Goal: Task Accomplishment & Management: Complete application form

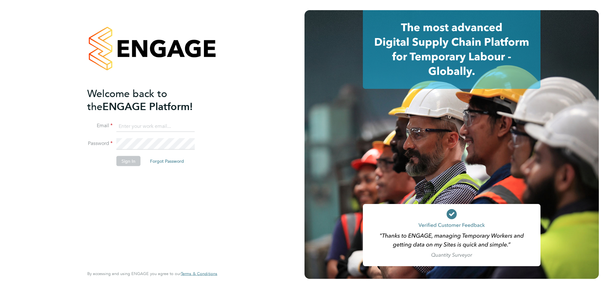
type input "coconnell@skilledcareers.co.uk"
click at [123, 163] on button "Sign In" at bounding box center [128, 161] width 24 height 10
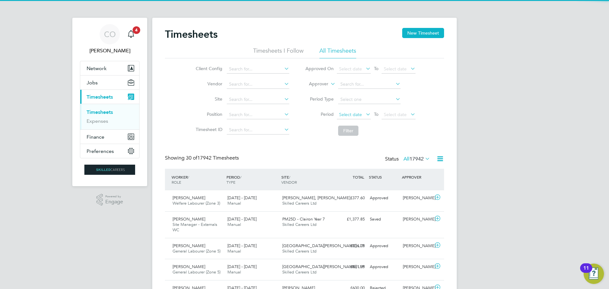
click at [355, 117] on span "Select date" at bounding box center [350, 115] width 23 height 6
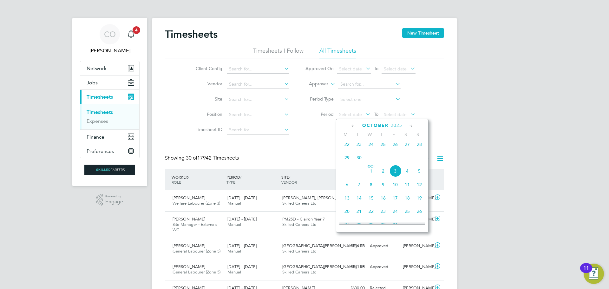
click at [347, 162] on span "29" at bounding box center [347, 158] width 12 height 12
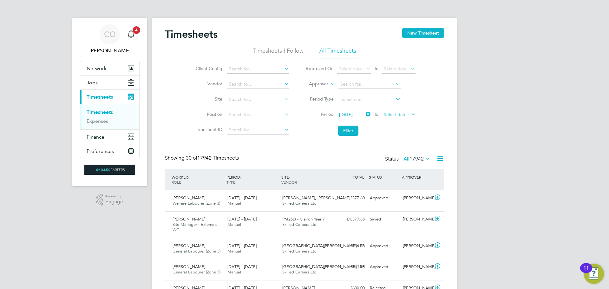
click at [397, 115] on span "Select date" at bounding box center [395, 115] width 23 height 6
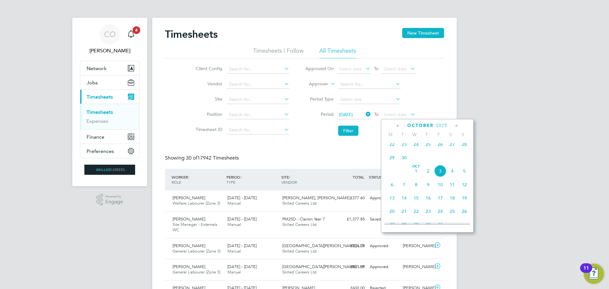
click at [466, 176] on span "5" at bounding box center [465, 171] width 12 height 12
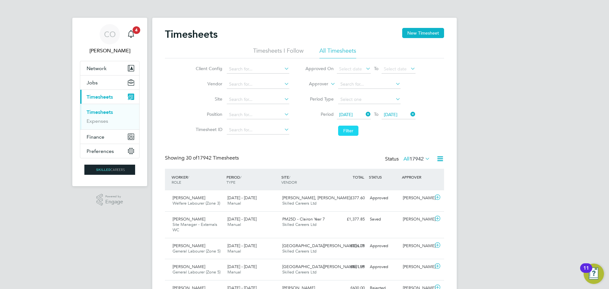
click at [345, 132] on button "Filter" at bounding box center [348, 131] width 20 height 10
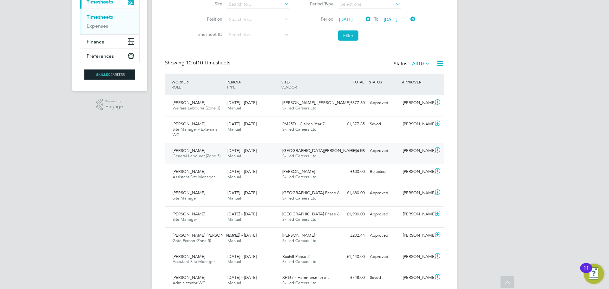
click at [205, 156] on span "General Labourer (Zone 5)" at bounding box center [197, 155] width 48 height 5
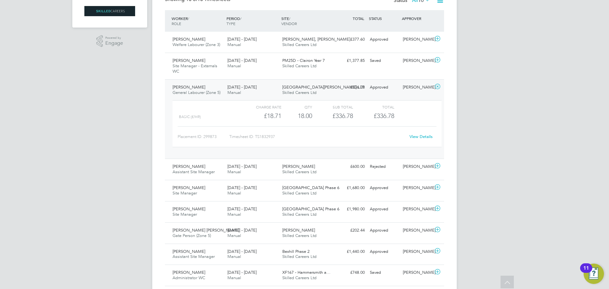
drag, startPoint x: 135, startPoint y: 236, endPoint x: 133, endPoint y: 232, distance: 5.1
click at [135, 236] on div "CO Ciara O'Connell Notifications 4 Applications: Network Businesses Sites Worke…" at bounding box center [304, 88] width 609 height 494
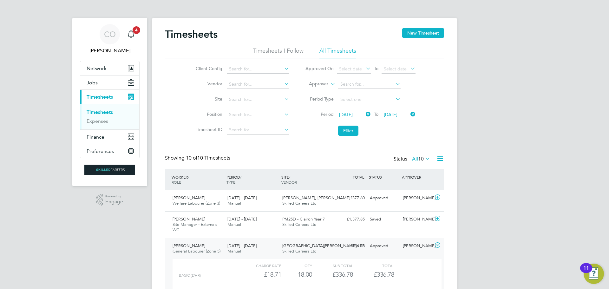
click at [353, 114] on span "[DATE]" at bounding box center [346, 115] width 14 height 6
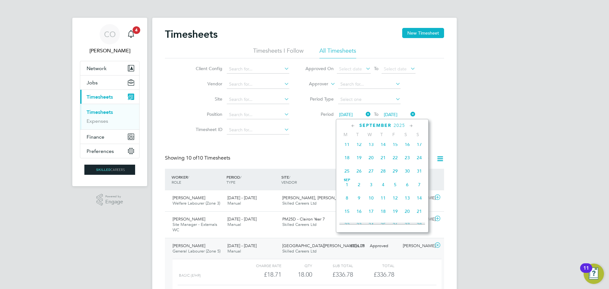
scroll to position [247, 0]
click at [353, 123] on icon at bounding box center [353, 126] width 6 height 7
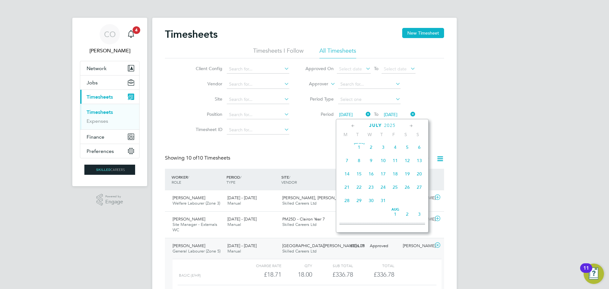
scroll to position [0, 0]
click at [410, 125] on icon at bounding box center [411, 126] width 6 height 7
click at [347, 203] on span "23" at bounding box center [347, 201] width 12 height 12
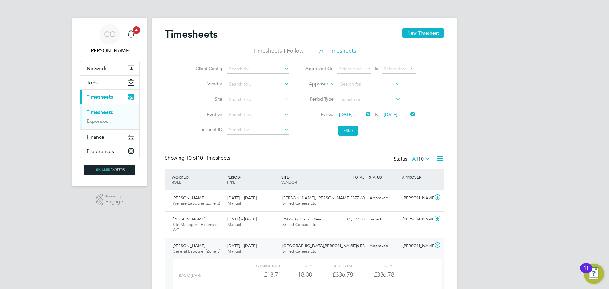
click at [409, 112] on icon at bounding box center [409, 114] width 0 height 9
click at [399, 112] on span "Select date" at bounding box center [395, 115] width 23 height 6
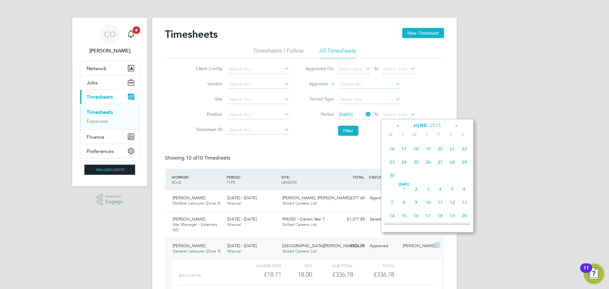
scroll to position [76, 0]
click at [463, 196] on span "29" at bounding box center [465, 194] width 12 height 12
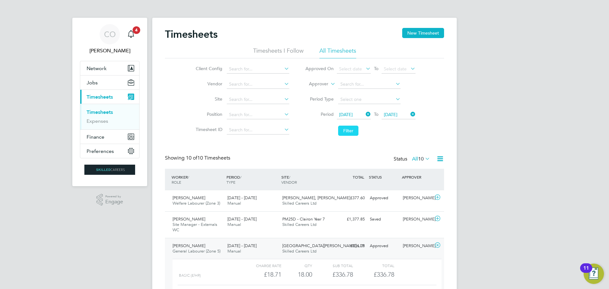
click at [348, 130] on button "Filter" at bounding box center [348, 131] width 20 height 10
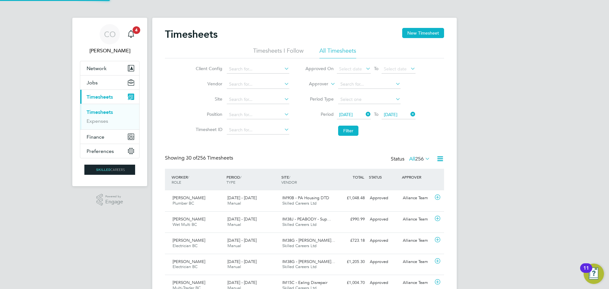
scroll to position [16, 55]
click at [347, 83] on input at bounding box center [369, 84] width 63 height 9
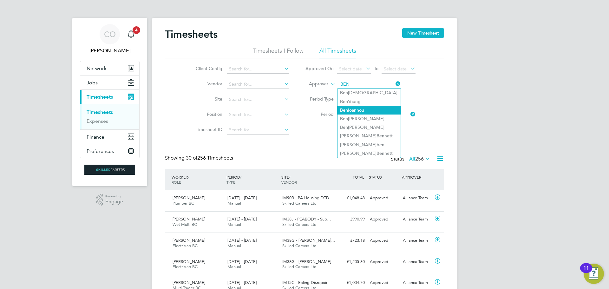
click at [359, 110] on li "Ben Ioannou" at bounding box center [369, 110] width 63 height 9
type input "Ben Ioannou"
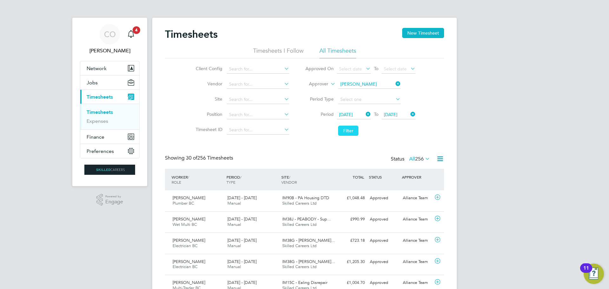
click at [355, 131] on button "Filter" at bounding box center [348, 131] width 20 height 10
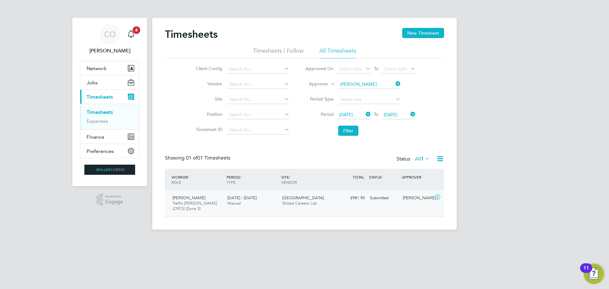
click at [295, 204] on span "Skilled Careers Ltd" at bounding box center [299, 203] width 34 height 5
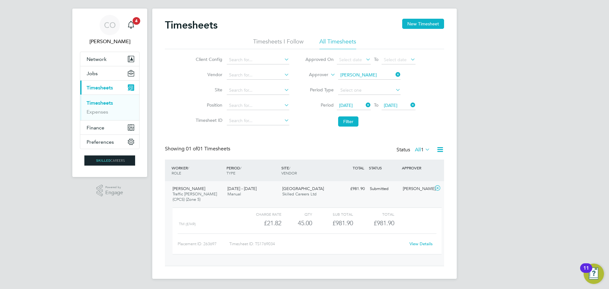
click at [423, 243] on link "View Details" at bounding box center [421, 243] width 23 height 5
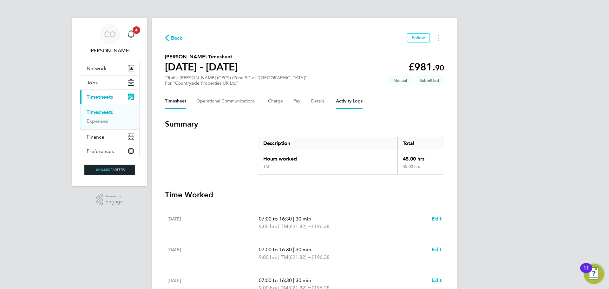
click at [343, 100] on Logs-tab "Activity Logs" at bounding box center [349, 101] width 27 height 15
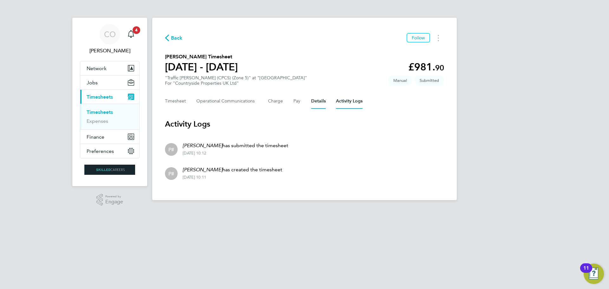
click at [320, 101] on button "Details" at bounding box center [318, 101] width 15 height 15
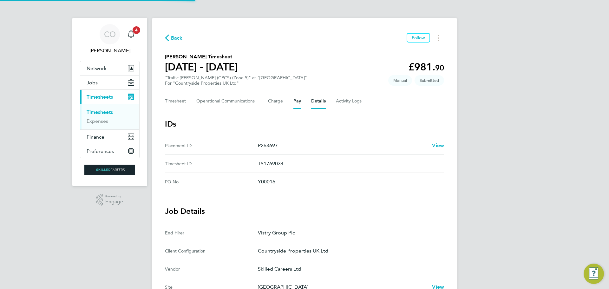
click at [294, 103] on button "Pay" at bounding box center [298, 101] width 8 height 15
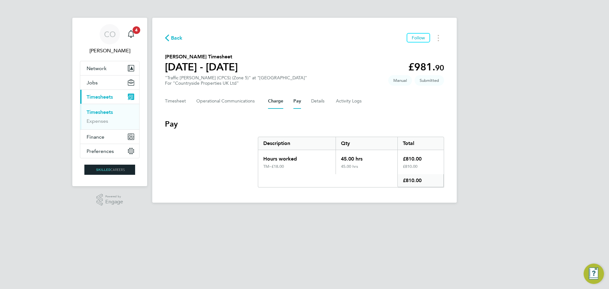
click at [275, 102] on button "Charge" at bounding box center [275, 101] width 15 height 15
click at [239, 103] on Communications-tab "Operational Communications" at bounding box center [227, 101] width 62 height 15
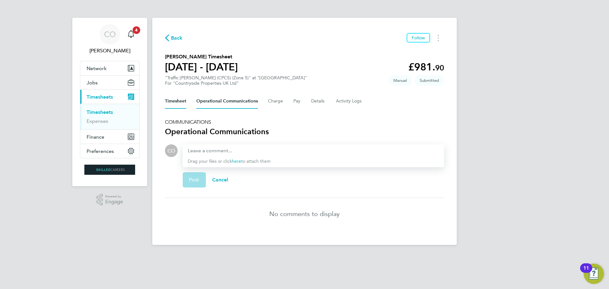
click at [169, 100] on button "Timesheet" at bounding box center [175, 101] width 21 height 15
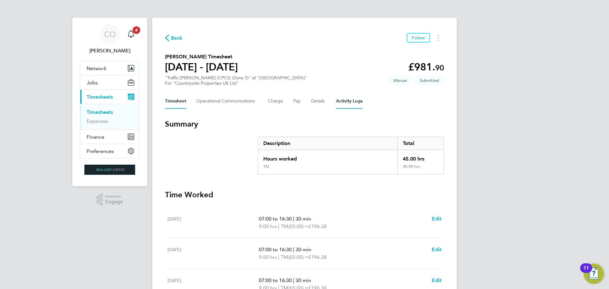
click at [336, 100] on Logs-tab "Activity Logs" at bounding box center [349, 101] width 27 height 15
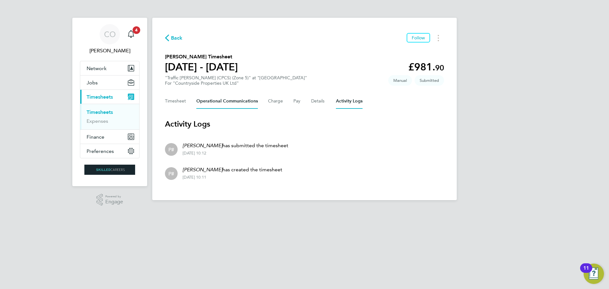
click at [217, 104] on Communications-tab "Operational Communications" at bounding box center [227, 101] width 62 height 15
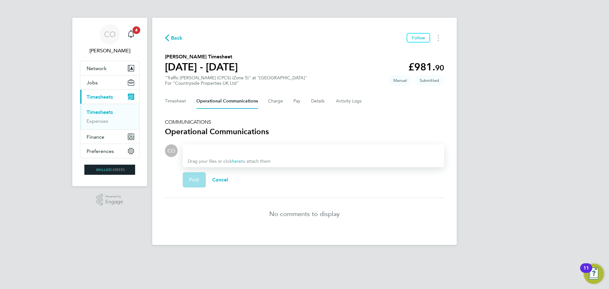
click at [210, 150] on div at bounding box center [313, 151] width 251 height 8
click at [191, 182] on span "Post" at bounding box center [194, 180] width 10 height 6
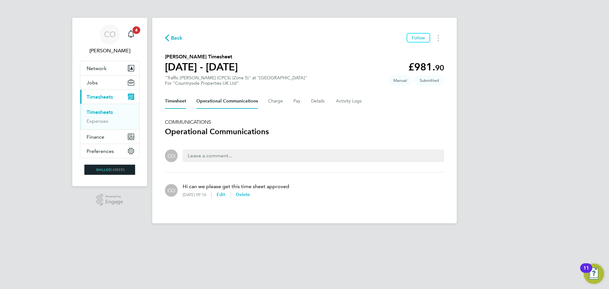
click at [176, 102] on button "Timesheet" at bounding box center [175, 101] width 21 height 15
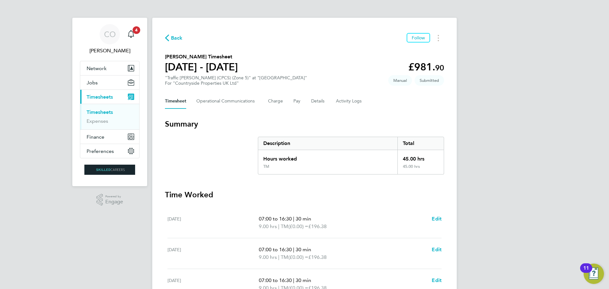
click at [97, 111] on link "Timesheets" at bounding box center [100, 112] width 26 height 6
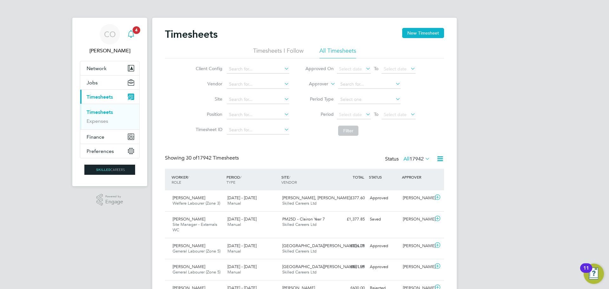
click at [129, 30] on div "Main navigation" at bounding box center [131, 34] width 13 height 13
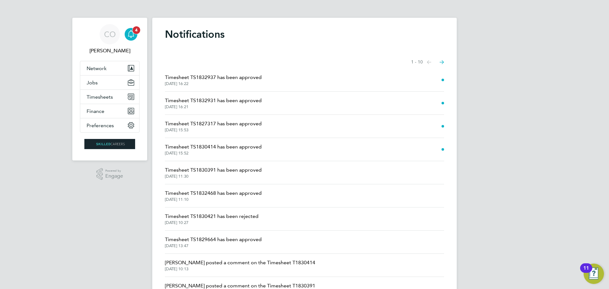
click at [132, 34] on icon "Main navigation" at bounding box center [131, 34] width 8 height 8
click at [97, 95] on span "Timesheets" at bounding box center [100, 97] width 26 height 6
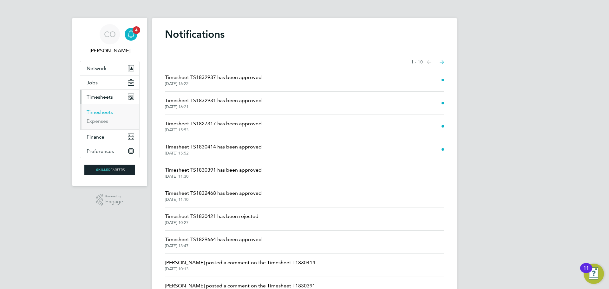
click at [100, 113] on link "Timesheets" at bounding box center [100, 112] width 26 height 6
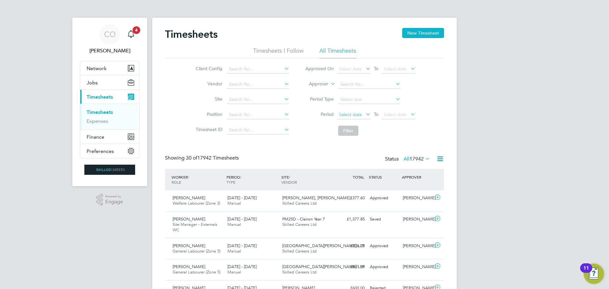
click at [354, 114] on span "Select date" at bounding box center [350, 115] width 23 height 6
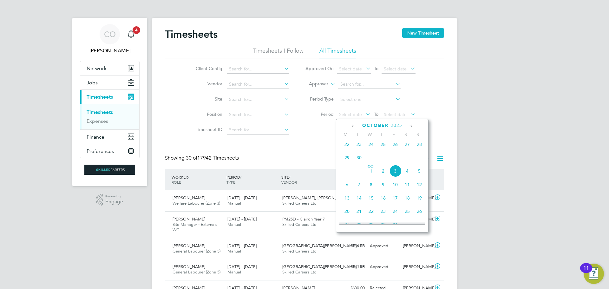
click at [346, 163] on span "29" at bounding box center [347, 158] width 12 height 12
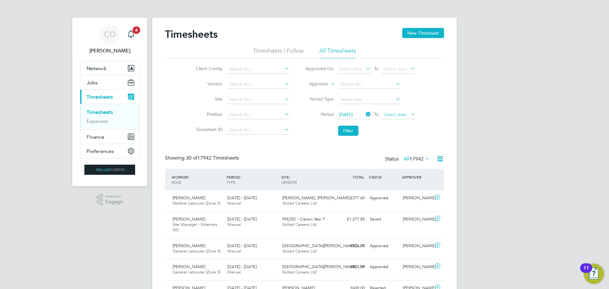
click at [399, 116] on span "Select date" at bounding box center [395, 115] width 23 height 6
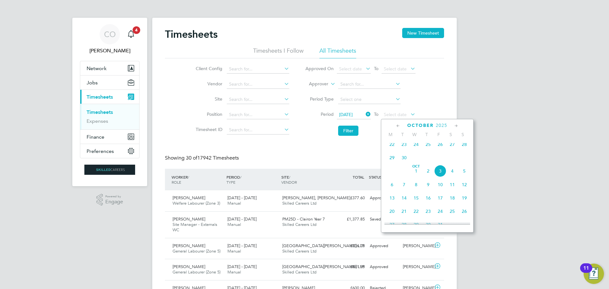
click at [466, 176] on span "5" at bounding box center [465, 171] width 12 height 12
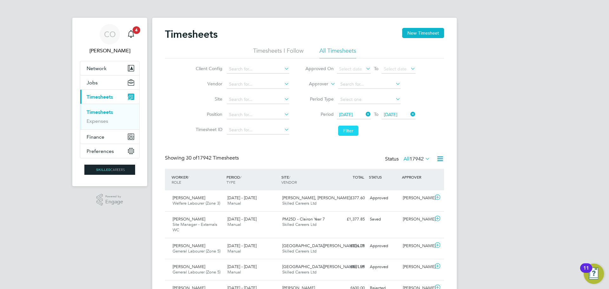
click at [346, 129] on button "Filter" at bounding box center [348, 131] width 20 height 10
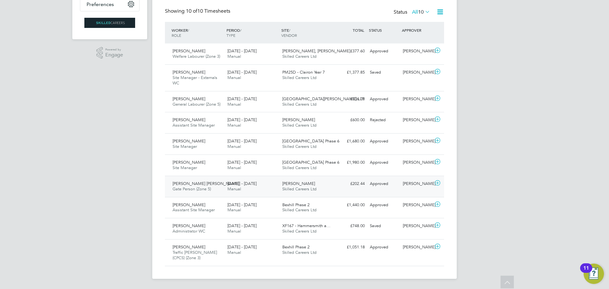
click at [179, 189] on span "Gate Person (Zone 5)" at bounding box center [192, 188] width 38 height 5
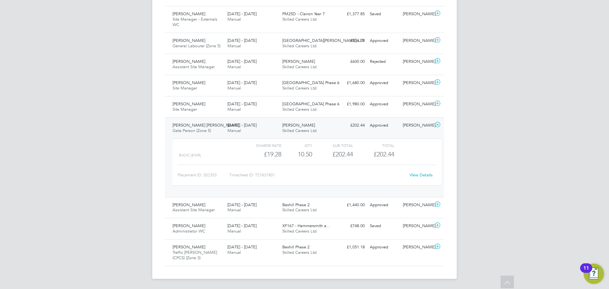
click at [423, 173] on link "View Details" at bounding box center [421, 174] width 23 height 5
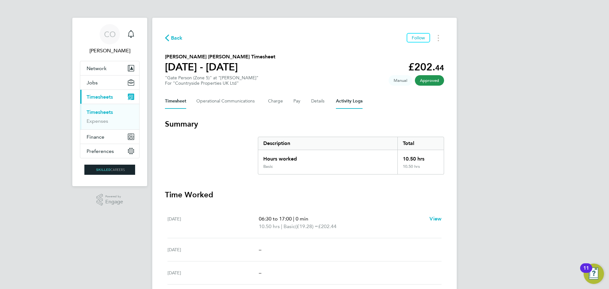
click at [348, 98] on Logs-tab "Activity Logs" at bounding box center [349, 101] width 27 height 15
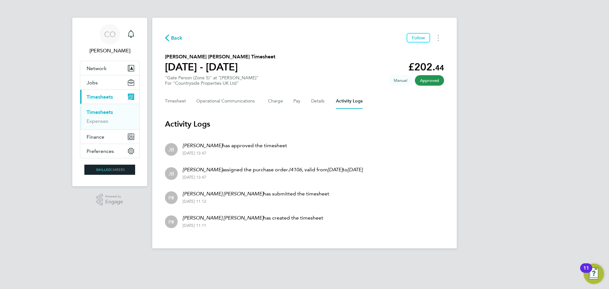
click at [374, 222] on li "P# [PERSON_NAME] [PERSON_NAME] has created the timesheet [DATE] 11:11" at bounding box center [304, 221] width 279 height 24
click at [178, 100] on button "Timesheet" at bounding box center [175, 101] width 21 height 15
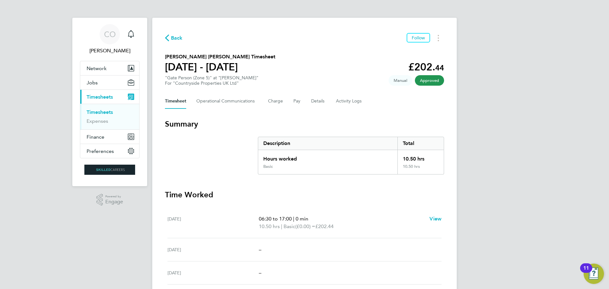
click at [109, 110] on link "Timesheets" at bounding box center [100, 112] width 26 height 6
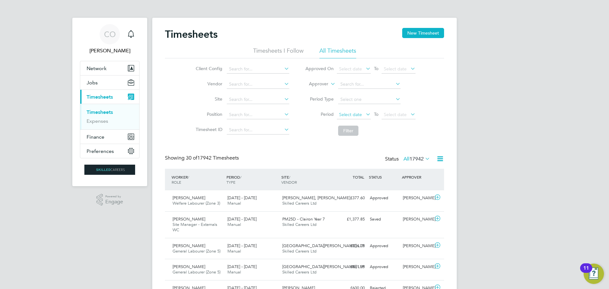
click at [349, 115] on span "Select date" at bounding box center [350, 115] width 23 height 6
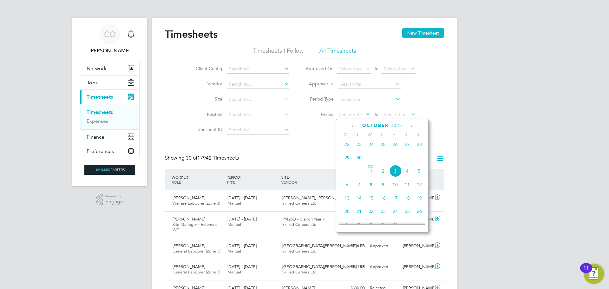
click at [347, 162] on span "29" at bounding box center [347, 158] width 12 height 12
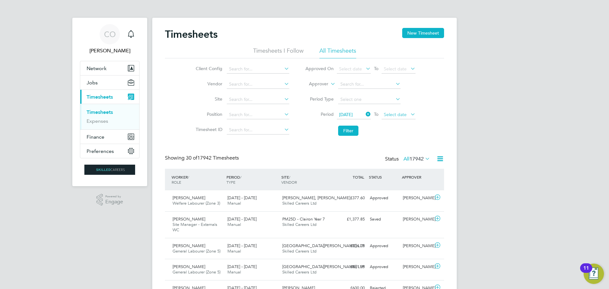
click at [399, 115] on span "Select date" at bounding box center [395, 115] width 23 height 6
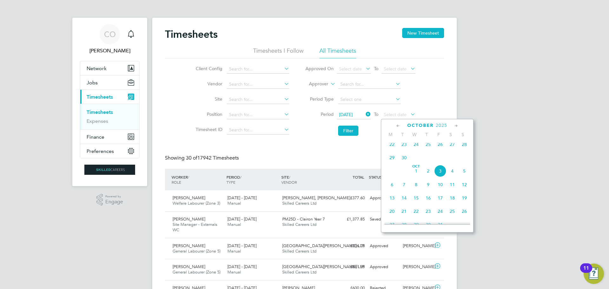
click at [466, 177] on span "5" at bounding box center [465, 171] width 12 height 12
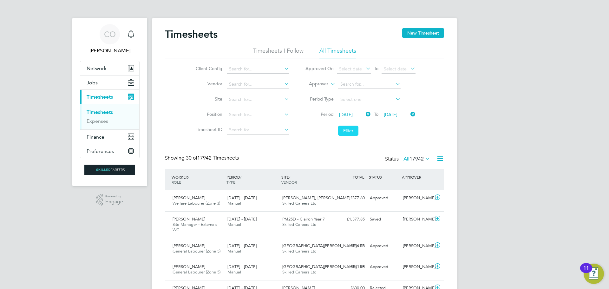
click at [341, 129] on button "Filter" at bounding box center [348, 131] width 20 height 10
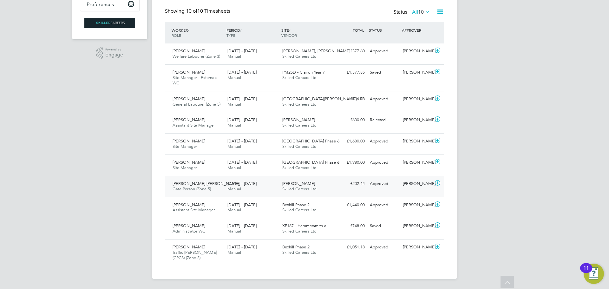
click at [192, 190] on span "Gate Person (Zone 5)" at bounding box center [192, 188] width 38 height 5
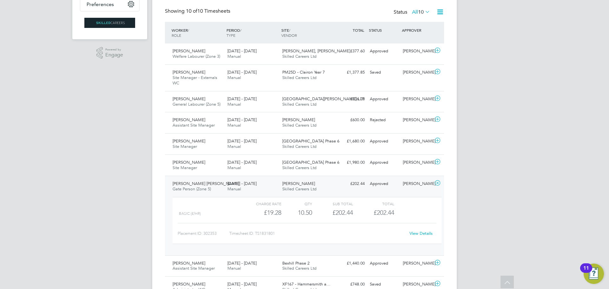
drag, startPoint x: 95, startPoint y: 244, endPoint x: 56, endPoint y: 180, distance: 74.4
click at [95, 244] on div "CO Ciara O'Connell Notifications Applications: Network Businesses Sites Workers…" at bounding box center [304, 100] width 609 height 494
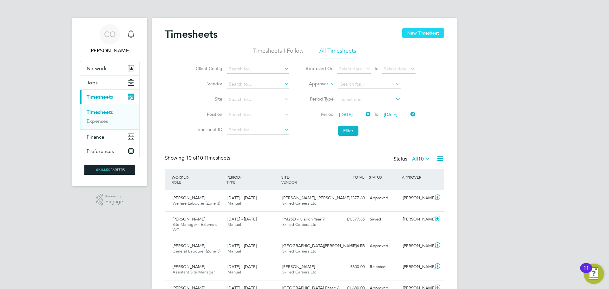
click at [425, 36] on button "New Timesheet" at bounding box center [423, 33] width 42 height 10
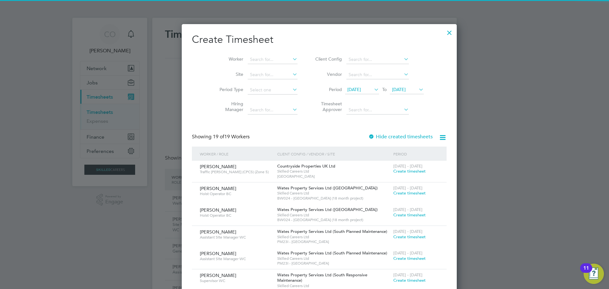
scroll to position [841, 246]
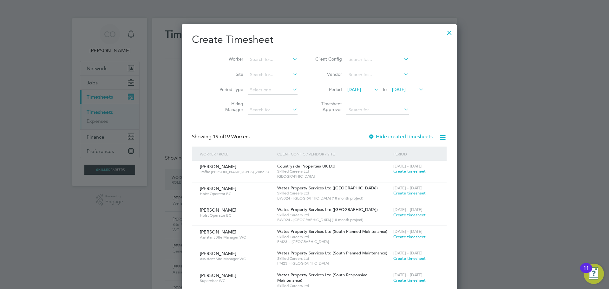
click at [348, 90] on span "[DATE]" at bounding box center [355, 90] width 14 height 6
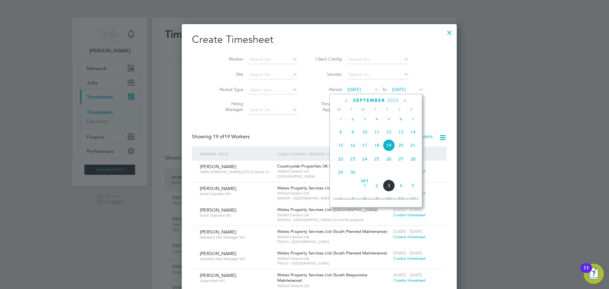
click at [338, 175] on span "29" at bounding box center [341, 172] width 12 height 12
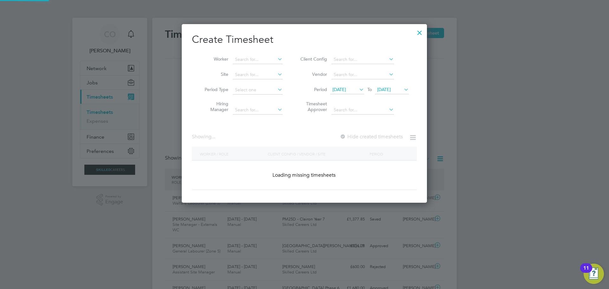
scroll to position [981, 246]
click at [391, 87] on span "[DATE]" at bounding box center [384, 90] width 14 height 6
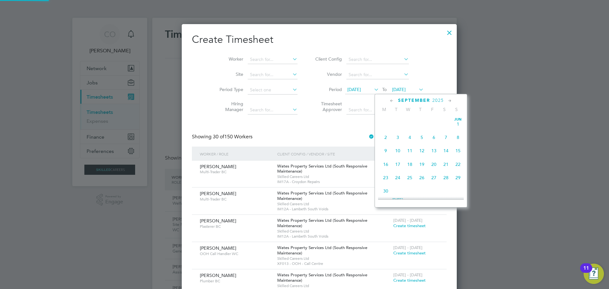
scroll to position [247, 0]
click at [458, 162] on span "5" at bounding box center [458, 158] width 12 height 12
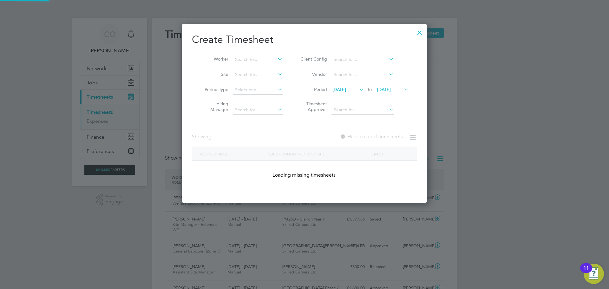
scroll to position [1737, 246]
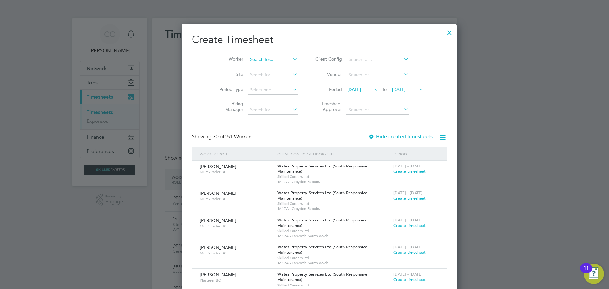
click at [256, 59] on input at bounding box center [273, 59] width 50 height 9
type input "F"
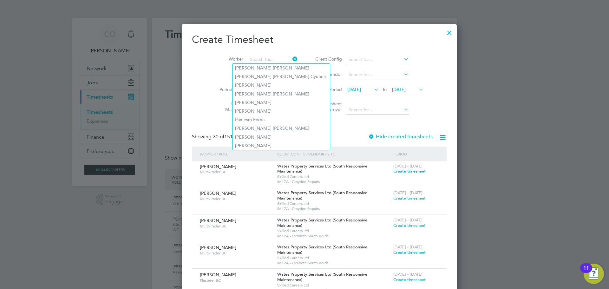
click at [444, 32] on div at bounding box center [449, 30] width 11 height 11
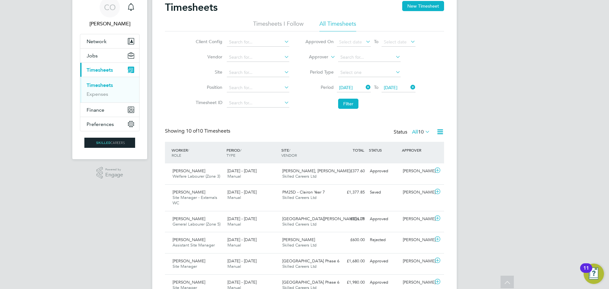
scroll to position [0, 0]
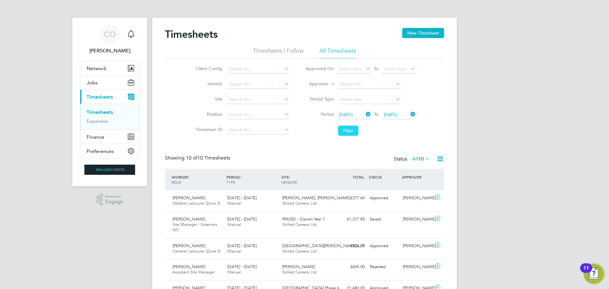
click at [351, 131] on button "Filter" at bounding box center [348, 131] width 20 height 10
click at [419, 33] on button "New Timesheet" at bounding box center [423, 33] width 42 height 10
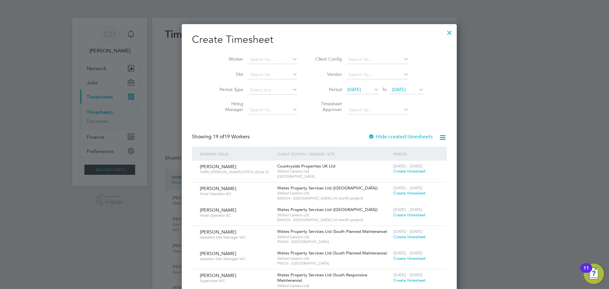
click at [273, 55] on li "Worker" at bounding box center [256, 59] width 99 height 15
click at [263, 60] on input at bounding box center [273, 59] width 50 height 9
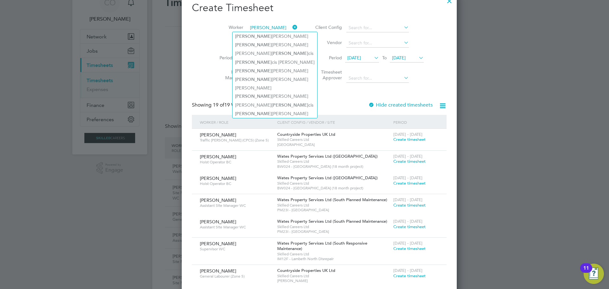
type input "FRAN"
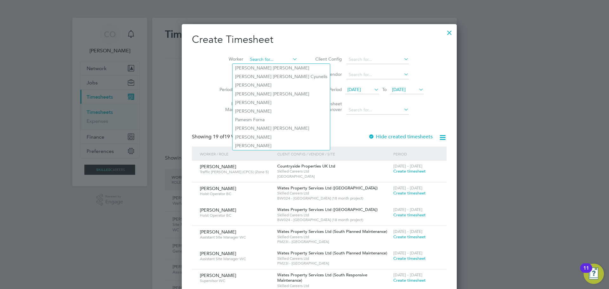
click at [257, 58] on input at bounding box center [273, 59] width 50 height 9
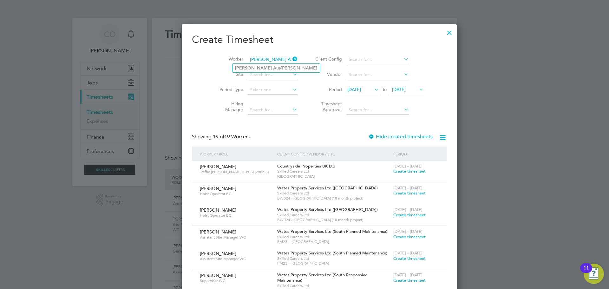
type input "FRANCIS AUS"
drag, startPoint x: 344, startPoint y: 84, endPoint x: 343, endPoint y: 88, distance: 3.3
click at [344, 85] on li "Period 19 Sep 2025 To 26 Sep 2025" at bounding box center [369, 90] width 126 height 15
click at [348, 90] on span "19 Sep 2025" at bounding box center [355, 90] width 14 height 6
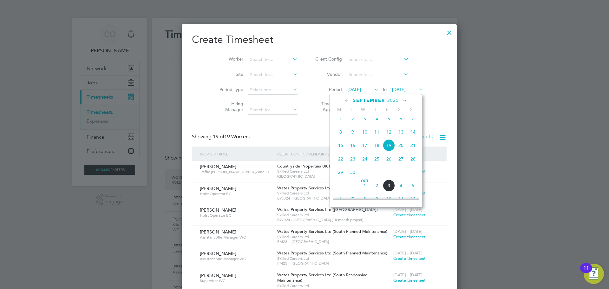
click at [341, 164] on span "22" at bounding box center [341, 159] width 12 height 12
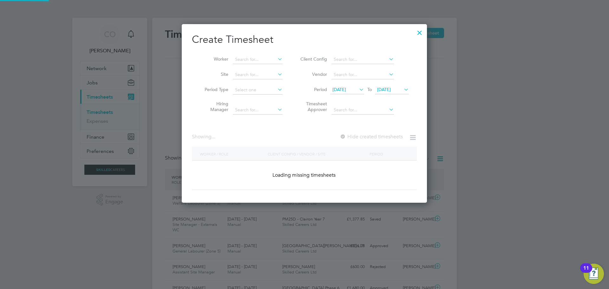
click at [386, 90] on span "26 Sep 2025" at bounding box center [384, 90] width 14 height 6
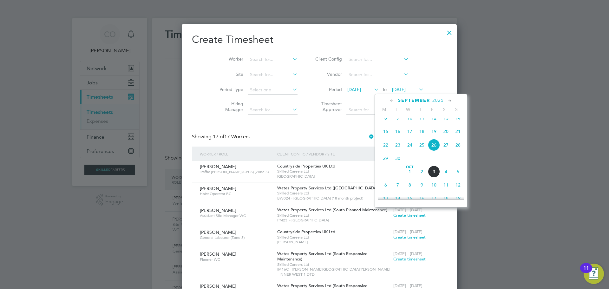
click at [385, 160] on span "29" at bounding box center [386, 158] width 12 height 12
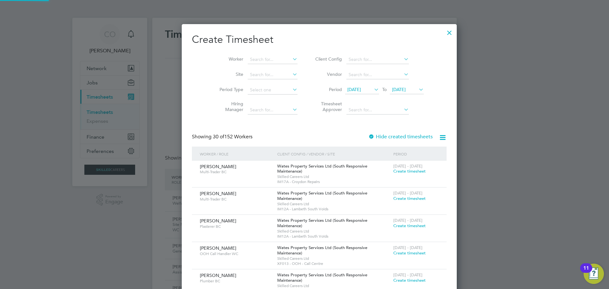
click at [348, 92] on span "22 Sep 2025" at bounding box center [355, 90] width 14 height 6
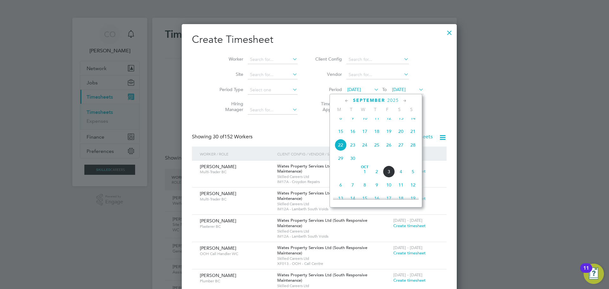
click at [340, 164] on span "29" at bounding box center [341, 158] width 12 height 12
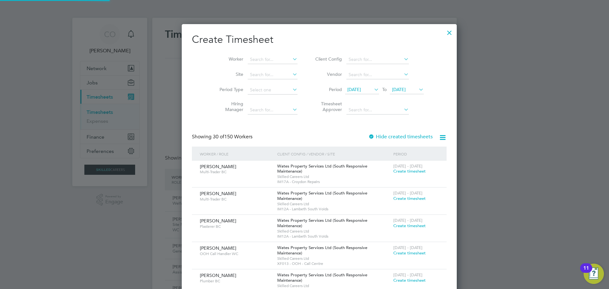
click at [392, 90] on span "29 Sep 2025" at bounding box center [399, 90] width 14 height 6
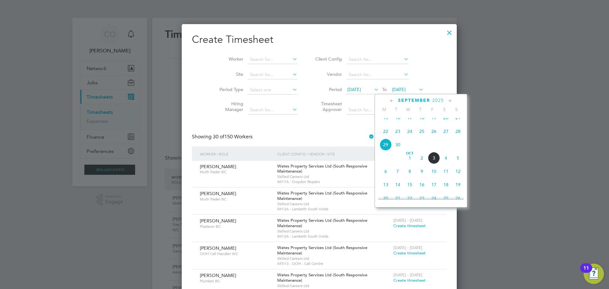
click at [457, 164] on span "5" at bounding box center [458, 158] width 12 height 12
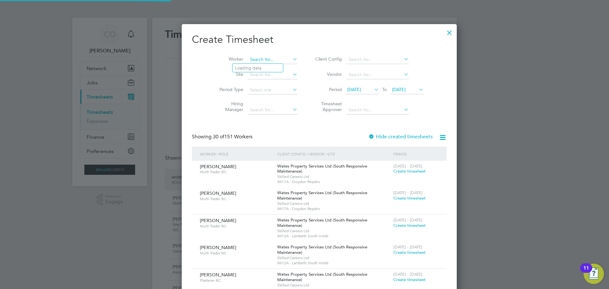
click at [257, 59] on input at bounding box center [273, 59] width 50 height 9
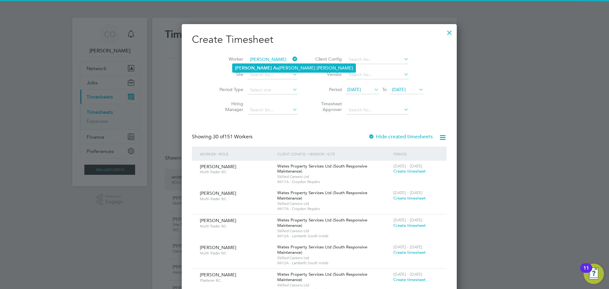
click at [273, 66] on b "Au" at bounding box center [276, 67] width 6 height 5
type input "[PERSON_NAME]"
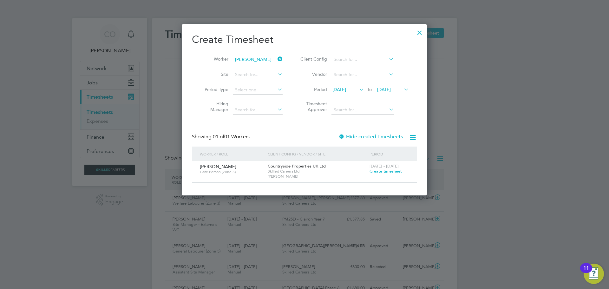
click at [387, 173] on span "Create timesheet" at bounding box center [386, 171] width 32 height 5
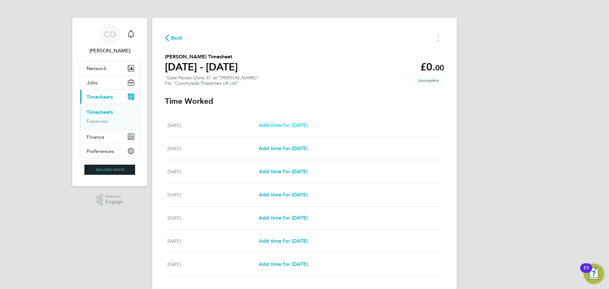
click at [280, 124] on span "Add time for Mon 29 Sep" at bounding box center [283, 125] width 49 height 6
select select "30"
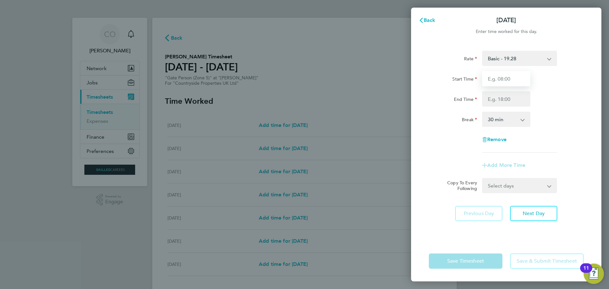
click at [497, 80] on input "Start Time" at bounding box center [506, 78] width 48 height 15
type input "06:30"
click at [499, 102] on input "End Time" at bounding box center [506, 98] width 48 height 15
type input "17:00"
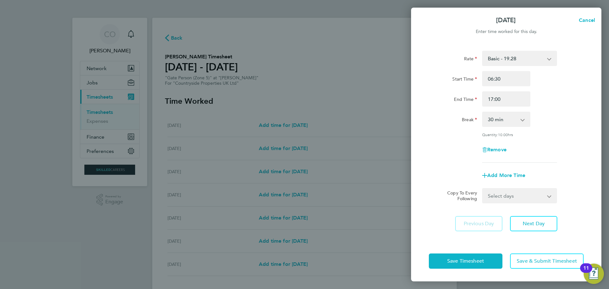
click at [574, 137] on div "Rate Basic - 19.28 Gateman - 19.28 Start Time 06:30 End Time 17:00 Break 0 min …" at bounding box center [506, 107] width 155 height 112
click at [472, 264] on span "Save Timesheet" at bounding box center [466, 261] width 37 height 6
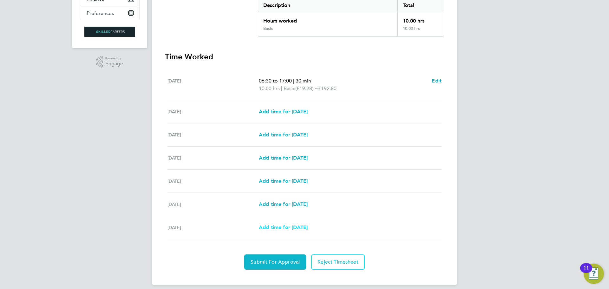
scroll to position [144, 0]
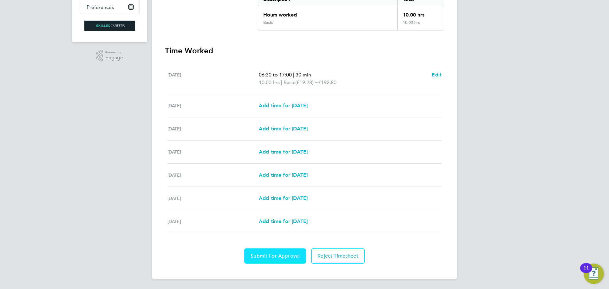
click at [262, 258] on span "Submit For Approval" at bounding box center [275, 256] width 49 height 6
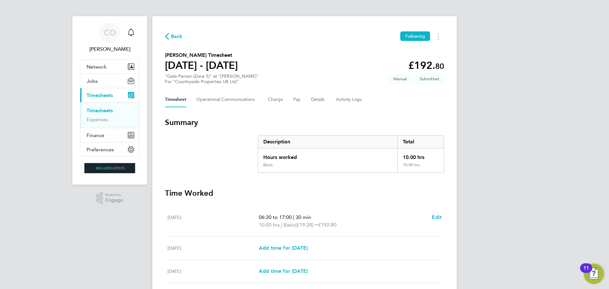
scroll to position [0, 0]
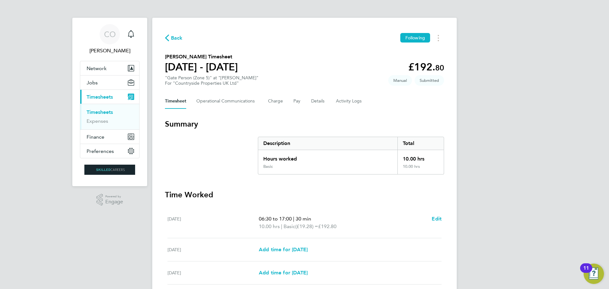
click at [95, 111] on link "Timesheets" at bounding box center [100, 112] width 26 height 6
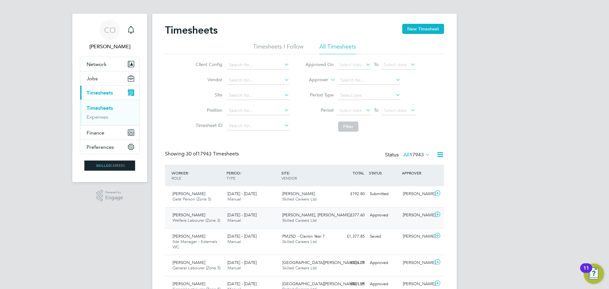
scroll to position [32, 0]
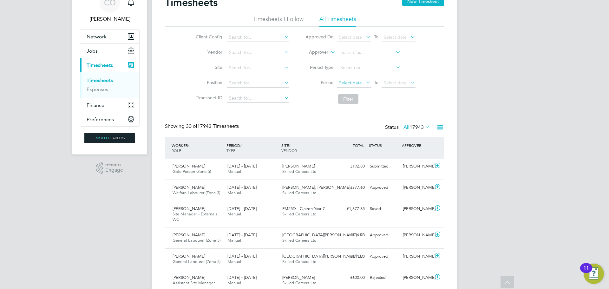
click at [344, 81] on span "Select date" at bounding box center [350, 83] width 23 height 6
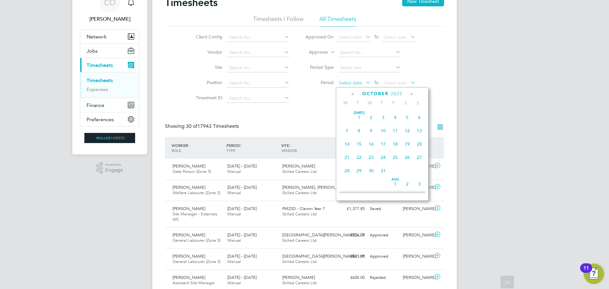
scroll to position [179, 0]
click at [435, 1] on button "New Timesheet" at bounding box center [423, 1] width 42 height 10
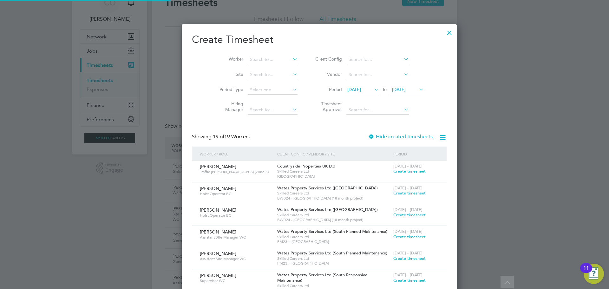
scroll to position [841, 246]
click at [348, 90] on span "[DATE]" at bounding box center [355, 90] width 14 height 6
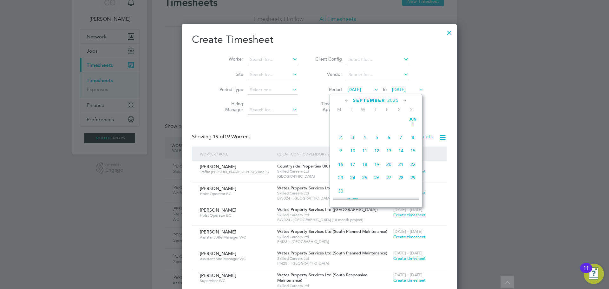
scroll to position [220, 0]
click at [342, 177] on span "29" at bounding box center [341, 172] width 12 height 12
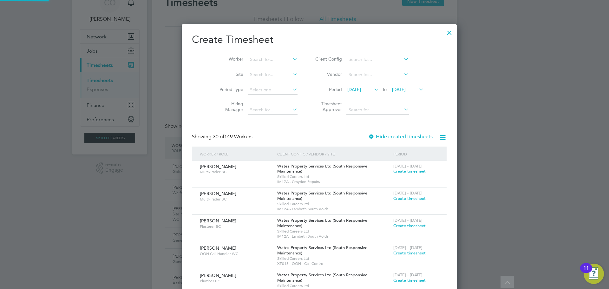
scroll to position [981, 246]
click at [394, 93] on span "29 Sep 2025" at bounding box center [407, 90] width 34 height 9
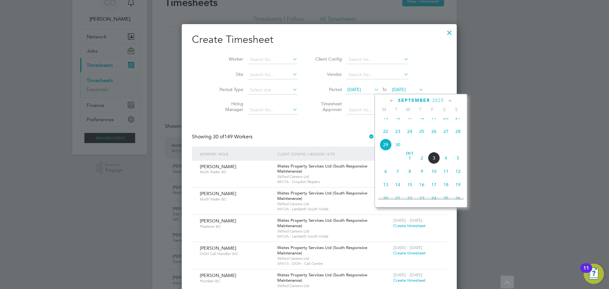
click at [459, 164] on span "5" at bounding box center [458, 158] width 12 height 12
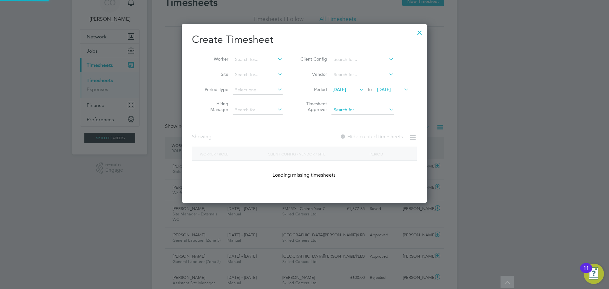
scroll to position [1737, 246]
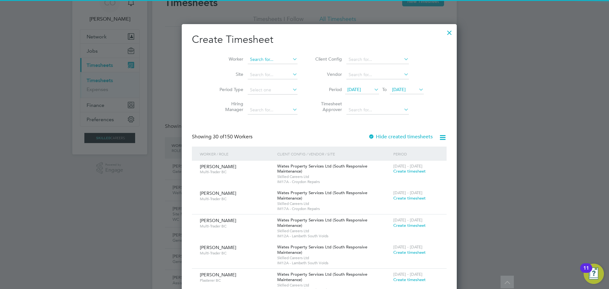
click at [256, 61] on input at bounding box center [273, 59] width 50 height 9
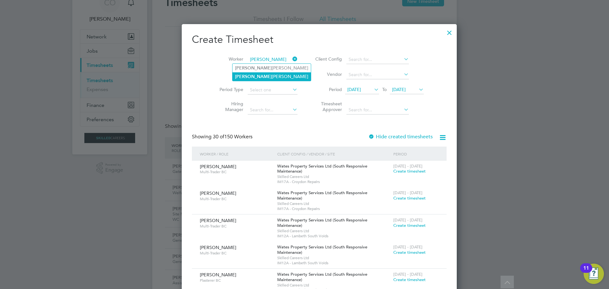
click at [253, 74] on li "Linda Morris" at bounding box center [272, 76] width 78 height 9
type input "[PERSON_NAME]"
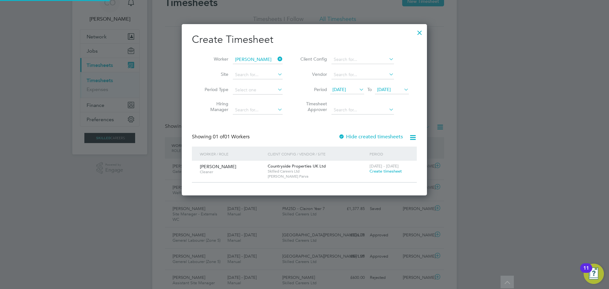
scroll to position [171, 246]
click at [386, 171] on span "Create timesheet" at bounding box center [386, 171] width 32 height 5
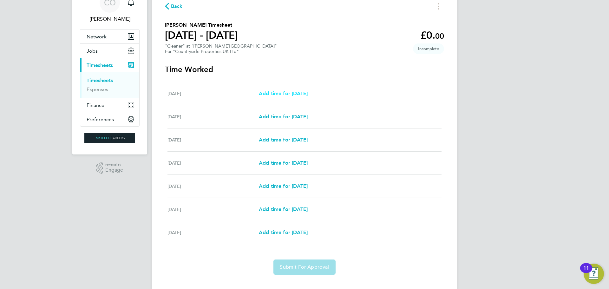
click at [291, 91] on span "Add time for [DATE]" at bounding box center [283, 93] width 49 height 6
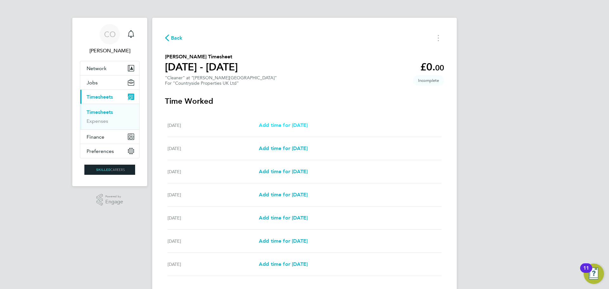
select select "30"
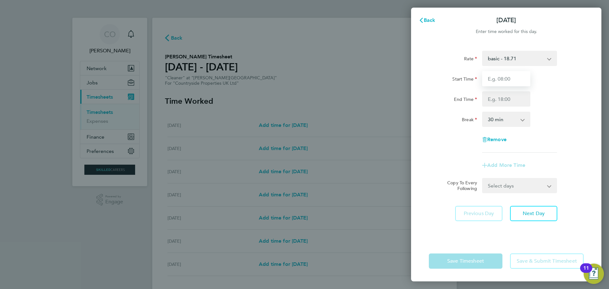
click at [508, 80] on input "Start Time" at bounding box center [506, 78] width 48 height 15
type input "08:00"
click at [500, 95] on input "End Time" at bounding box center [506, 98] width 48 height 15
type input "11:00"
click at [554, 136] on div "Rate basic - 18.71 Start Time 08:00 End Time 11:00 Break 0 min 15 min 30 min 45…" at bounding box center [506, 102] width 155 height 102
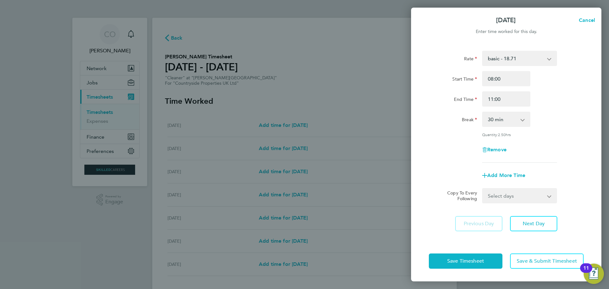
click at [526, 121] on app-icon-cross-button at bounding box center [526, 119] width 8 height 14
click at [518, 119] on select "0 min 15 min 30 min 45 min 60 min 75 min 90 min" at bounding box center [502, 119] width 39 height 14
select select "0"
click at [483, 112] on select "0 min 15 min 30 min 45 min 60 min 75 min 90 min" at bounding box center [502, 119] width 39 height 14
click at [525, 225] on span "Next Day" at bounding box center [534, 224] width 22 height 6
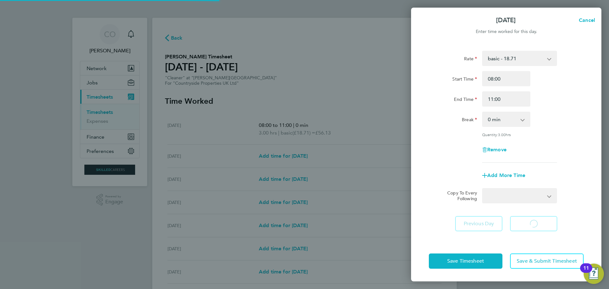
select select "30"
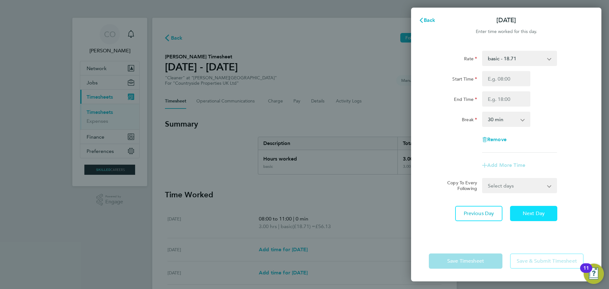
click at [529, 213] on span "Next Day" at bounding box center [534, 213] width 22 height 6
select select "30"
click at [501, 77] on input "Start Time" at bounding box center [506, 78] width 48 height 15
type input "08:00"
click at [496, 103] on input "End Time" at bounding box center [506, 98] width 48 height 15
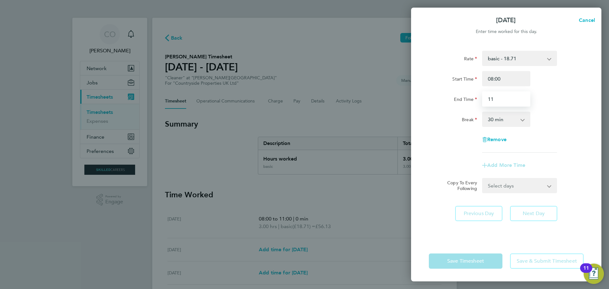
type input "11:00"
click at [526, 120] on app-icon-cross-button at bounding box center [526, 119] width 8 height 14
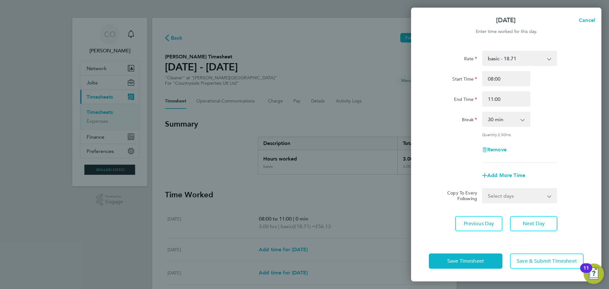
click at [523, 121] on app-icon-cross-button at bounding box center [526, 119] width 8 height 14
click at [505, 121] on select "0 min 15 min 30 min 45 min 60 min 75 min 90 min" at bounding box center [502, 119] width 39 height 14
select select "0"
click at [483, 112] on select "0 min 15 min 30 min 45 min 60 min 75 min 90 min" at bounding box center [502, 119] width 39 height 14
click at [524, 225] on span "Next Day" at bounding box center [534, 224] width 22 height 6
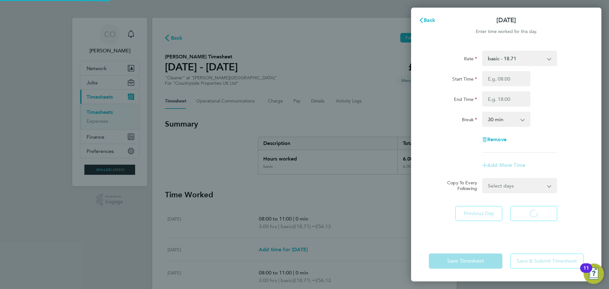
select select "30"
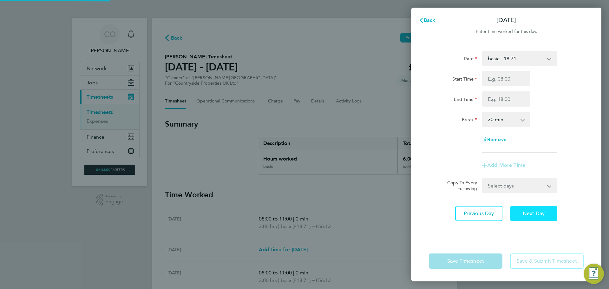
click at [524, 225] on div "Rate basic - 18.71 Start Time End Time Break 0 min 15 min 30 min 45 min 60 min …" at bounding box center [506, 142] width 190 height 198
click at [537, 214] on span "Next Day" at bounding box center [534, 213] width 22 height 6
select select "30"
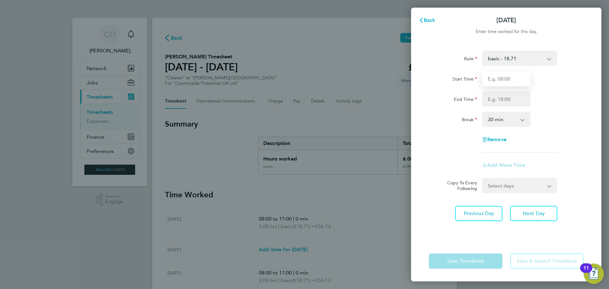
click at [501, 77] on input "Start Time" at bounding box center [506, 78] width 48 height 15
type input "08:00"
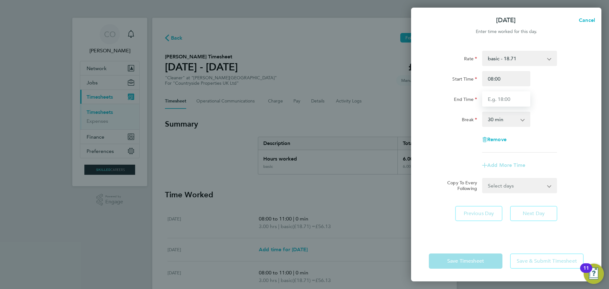
click at [503, 102] on input "End Time" at bounding box center [506, 98] width 48 height 15
type input "11:00"
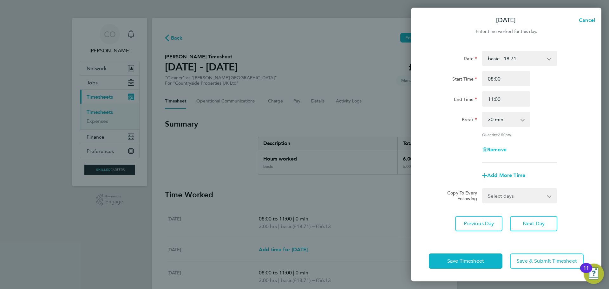
click at [524, 119] on app-icon-cross-button at bounding box center [526, 119] width 8 height 14
click at [516, 120] on select "0 min 15 min 30 min 45 min 60 min 75 min 90 min" at bounding box center [502, 119] width 39 height 14
select select "0"
click at [483, 112] on select "0 min 15 min 30 min 45 min 60 min 75 min 90 min" at bounding box center [502, 119] width 39 height 14
click at [466, 261] on span "Save Timesheet" at bounding box center [466, 261] width 37 height 6
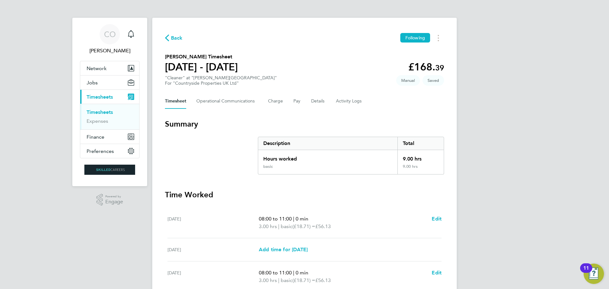
scroll to position [159, 0]
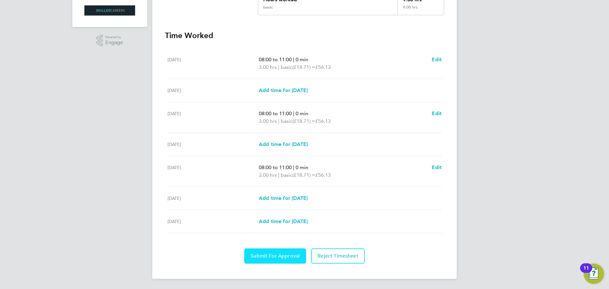
click at [283, 259] on span "Submit For Approval" at bounding box center [275, 256] width 49 height 6
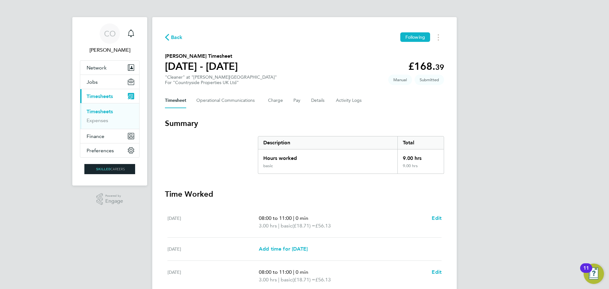
scroll to position [0, 0]
click at [97, 109] on link "Timesheets" at bounding box center [100, 112] width 26 height 6
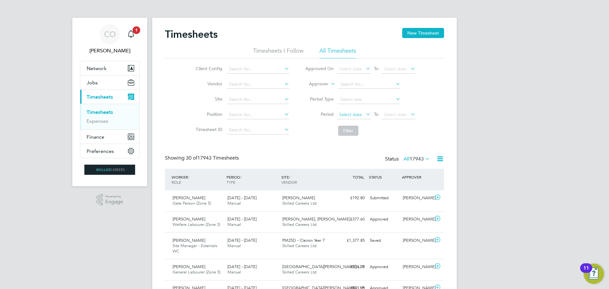
click at [349, 115] on span "Select date" at bounding box center [350, 115] width 23 height 6
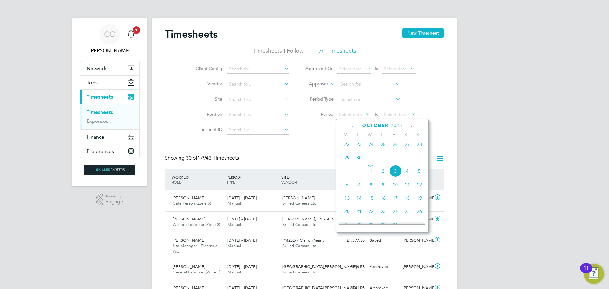
click at [349, 162] on span "29" at bounding box center [347, 158] width 12 height 12
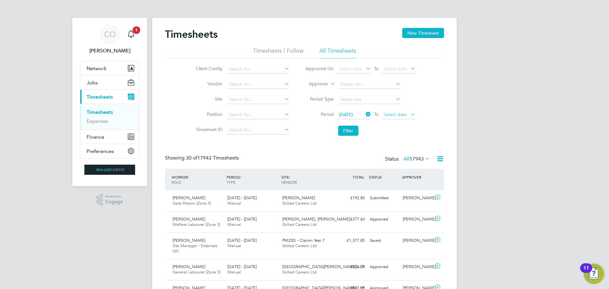
click at [392, 115] on span "Select date" at bounding box center [395, 115] width 23 height 6
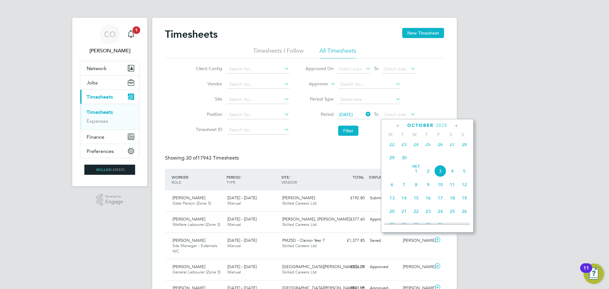
click at [466, 172] on span "5" at bounding box center [465, 171] width 12 height 12
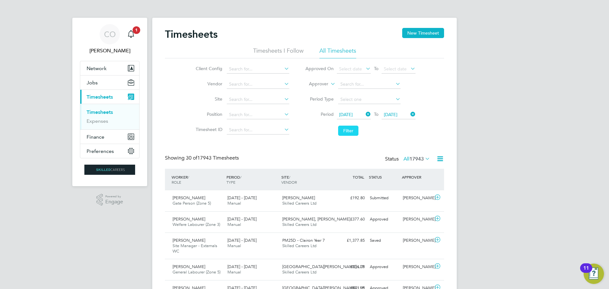
click at [347, 130] on button "Filter" at bounding box center [348, 131] width 20 height 10
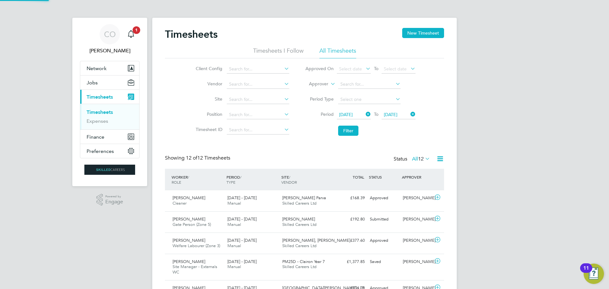
scroll to position [16, 55]
click at [416, 36] on button "New Timesheet" at bounding box center [423, 33] width 42 height 10
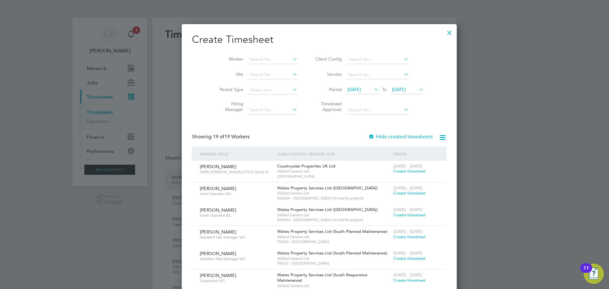
click at [373, 91] on icon at bounding box center [373, 89] width 0 height 9
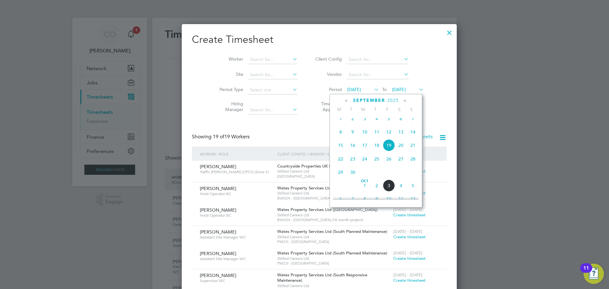
click at [342, 177] on span "29" at bounding box center [341, 172] width 12 height 12
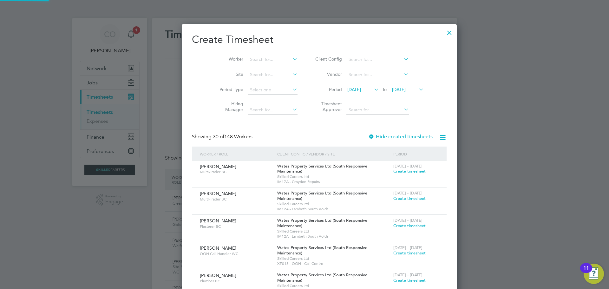
click at [404, 86] on span "[DATE]" at bounding box center [407, 90] width 34 height 9
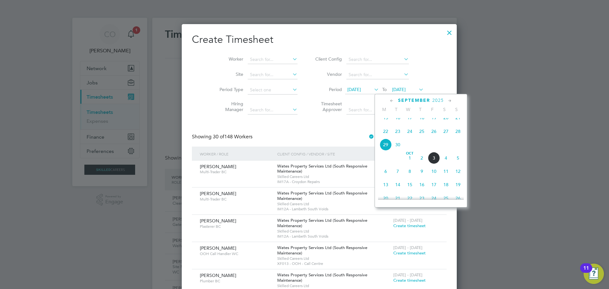
click at [457, 162] on span "5" at bounding box center [458, 158] width 12 height 12
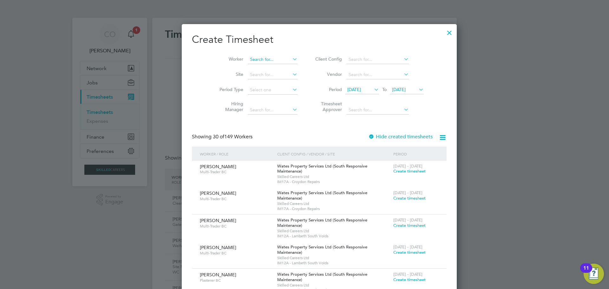
click at [264, 57] on input at bounding box center [273, 59] width 50 height 9
click at [258, 64] on li "Hana d Jama" at bounding box center [258, 68] width 50 height 9
type input "Hanad Jama"
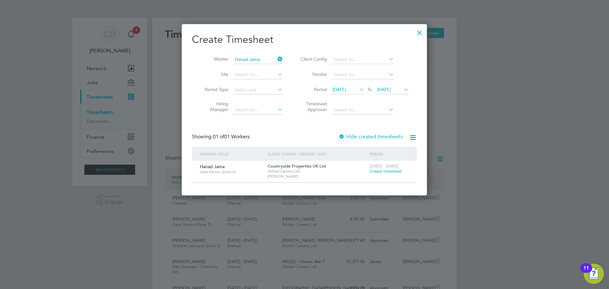
click at [419, 33] on div at bounding box center [419, 30] width 11 height 11
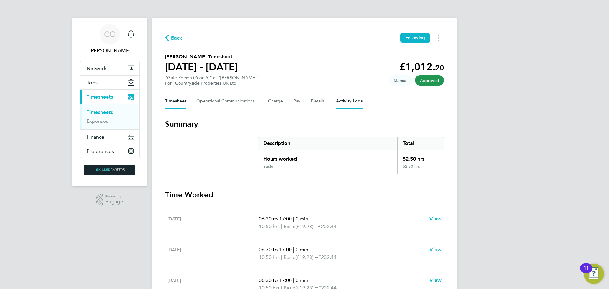
click at [339, 98] on Logs-tab "Activity Logs" at bounding box center [349, 101] width 27 height 15
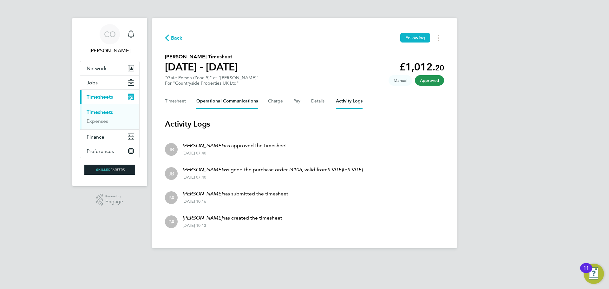
click at [228, 104] on Communications-tab "Operational Communications" at bounding box center [227, 101] width 62 height 15
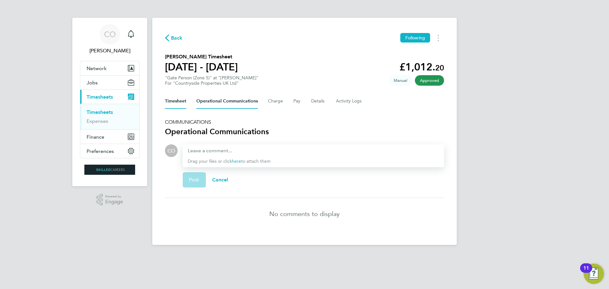
click at [172, 101] on button "Timesheet" at bounding box center [175, 101] width 21 height 15
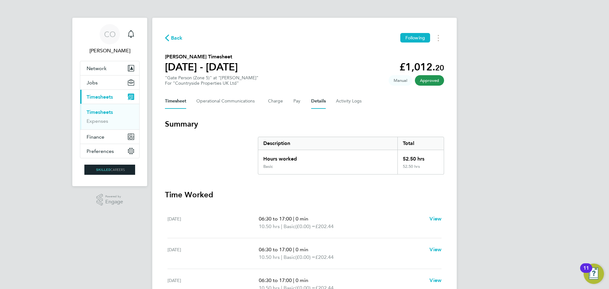
click at [322, 101] on button "Details" at bounding box center [318, 101] width 15 height 15
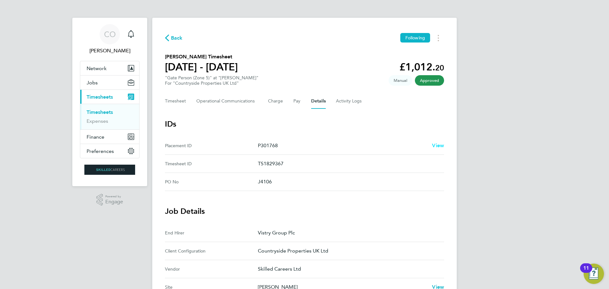
click at [436, 145] on span "View" at bounding box center [438, 146] width 12 height 6
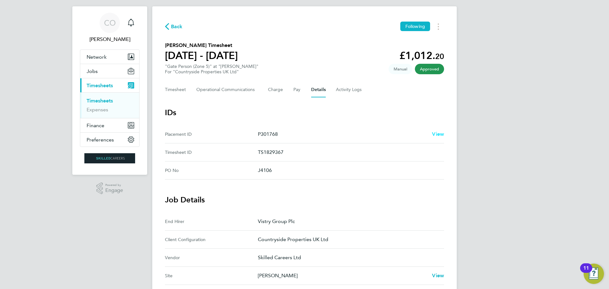
scroll to position [32, 0]
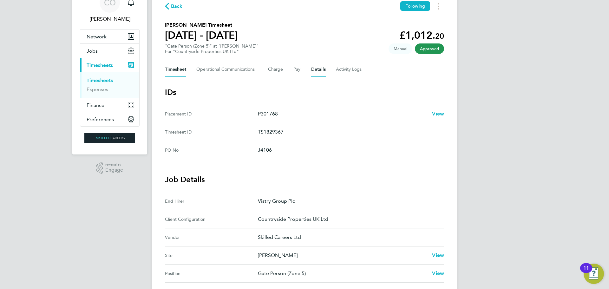
click at [175, 70] on button "Timesheet" at bounding box center [175, 69] width 21 height 15
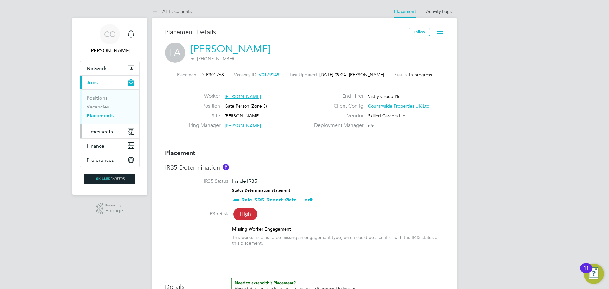
drag, startPoint x: 98, startPoint y: 132, endPoint x: 101, endPoint y: 139, distance: 7.5
click at [98, 132] on span "Timesheets" at bounding box center [100, 132] width 26 height 6
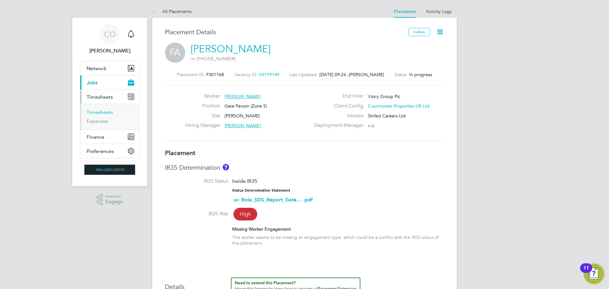
click at [98, 112] on link "Timesheets" at bounding box center [100, 112] width 26 height 6
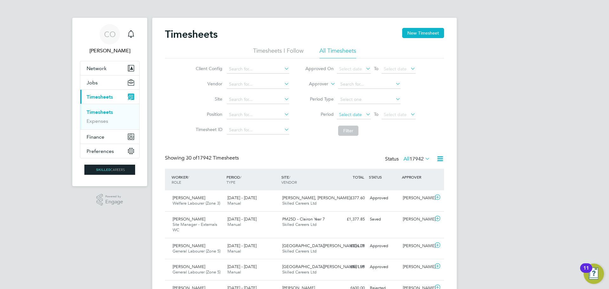
click at [352, 113] on span "Select date" at bounding box center [350, 115] width 23 height 6
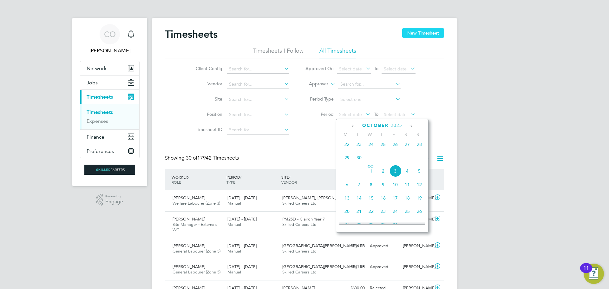
click at [432, 31] on button "New Timesheet" at bounding box center [423, 33] width 42 height 10
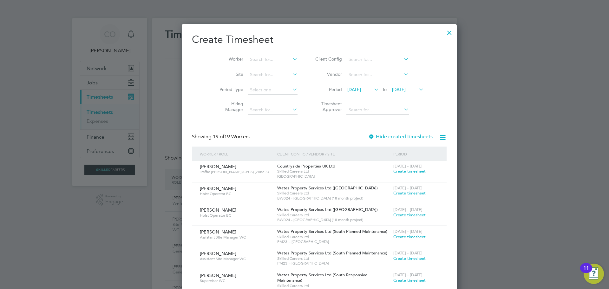
click at [352, 86] on span "19 Sep 2025" at bounding box center [362, 90] width 34 height 9
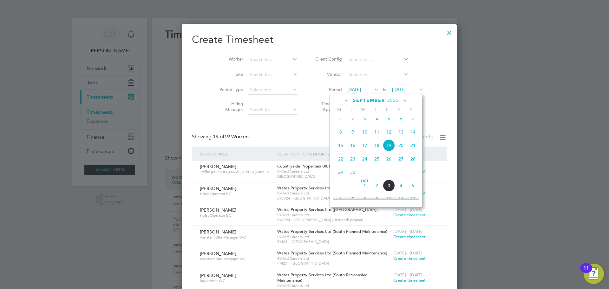
click at [339, 176] on span "29" at bounding box center [341, 172] width 12 height 12
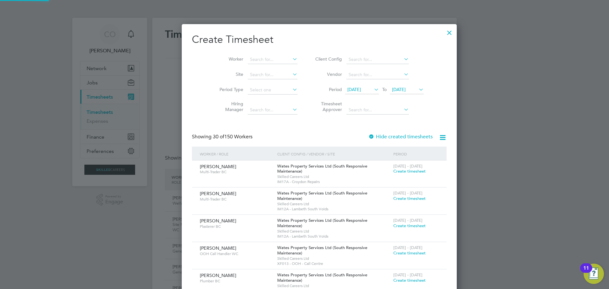
click at [392, 92] on span "29 Sep 2025" at bounding box center [399, 90] width 14 height 6
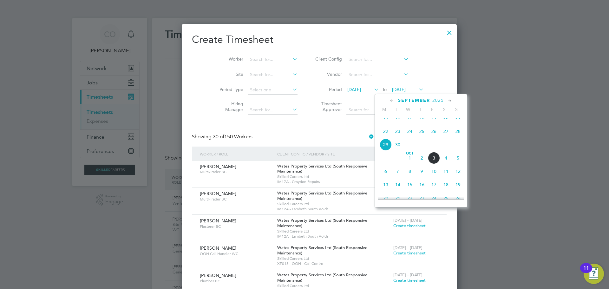
click at [458, 162] on span "5" at bounding box center [458, 158] width 12 height 12
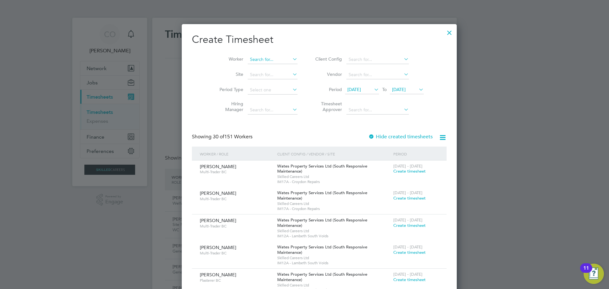
click at [248, 58] on input at bounding box center [273, 59] width 50 height 9
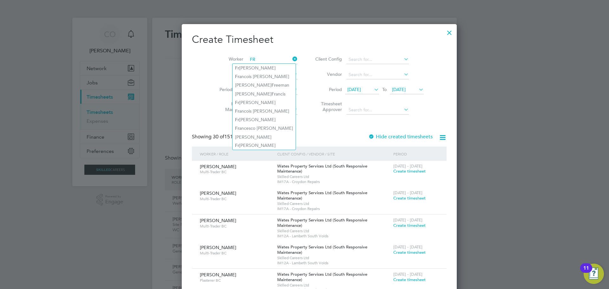
type input "FR"
click at [444, 32] on div at bounding box center [449, 30] width 11 height 11
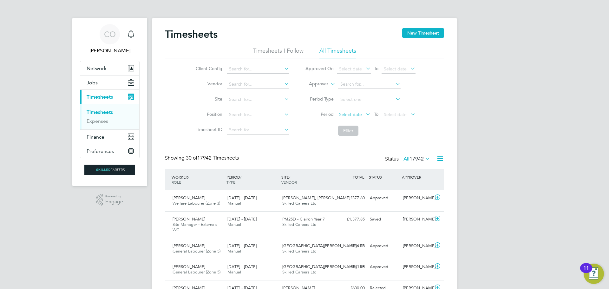
click at [351, 115] on span "Select date" at bounding box center [350, 115] width 23 height 6
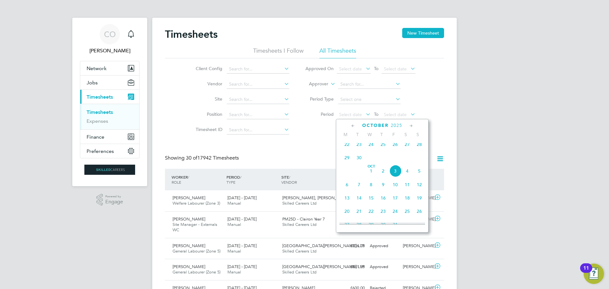
click at [348, 159] on span "29" at bounding box center [347, 158] width 12 height 12
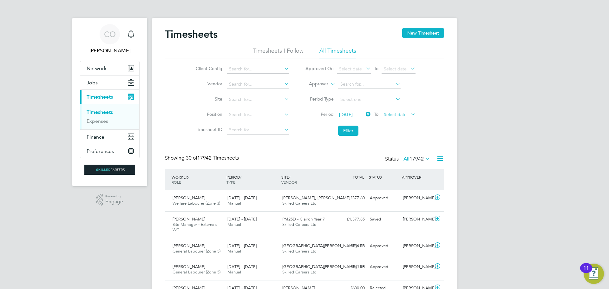
click at [393, 115] on span "Select date" at bounding box center [395, 115] width 23 height 6
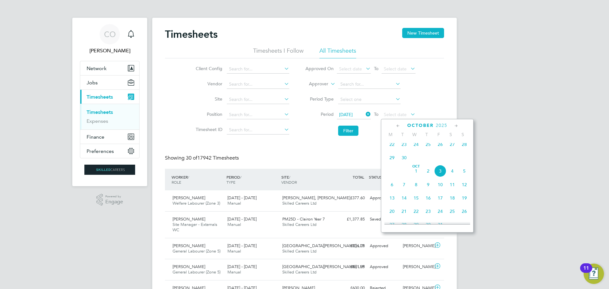
click at [465, 172] on span "5" at bounding box center [465, 171] width 12 height 12
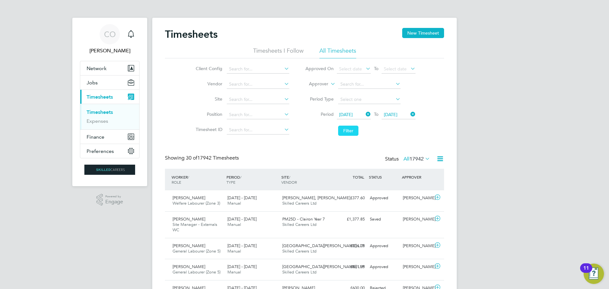
click at [348, 128] on button "Filter" at bounding box center [348, 131] width 20 height 10
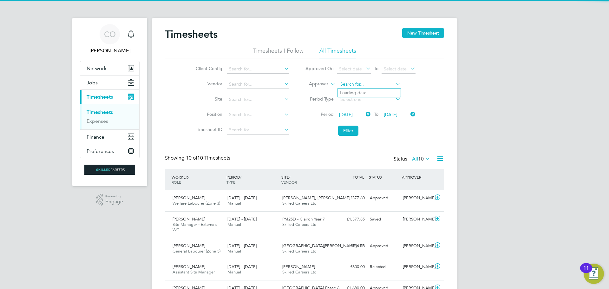
click at [355, 87] on input at bounding box center [369, 84] width 63 height 9
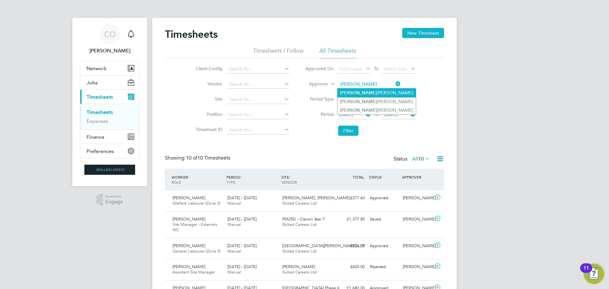
click at [370, 91] on li "Jamie Bayliss" at bounding box center [377, 93] width 78 height 9
type input "[PERSON_NAME]"
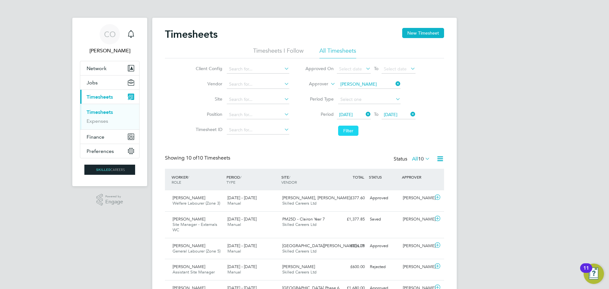
click at [348, 130] on button "Filter" at bounding box center [348, 131] width 20 height 10
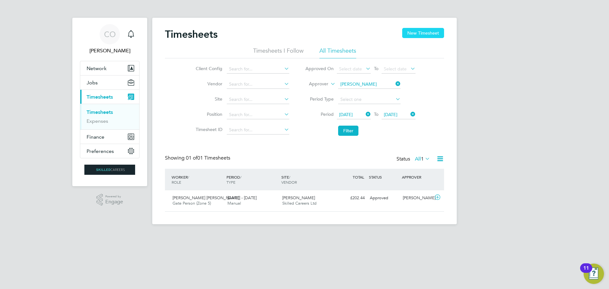
click at [435, 29] on button "New Timesheet" at bounding box center [423, 33] width 42 height 10
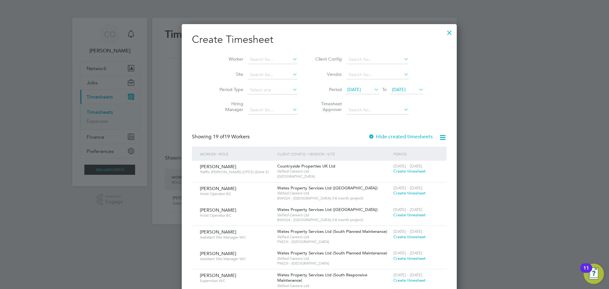
click at [348, 87] on span "19 Sep 2025" at bounding box center [355, 90] width 14 height 6
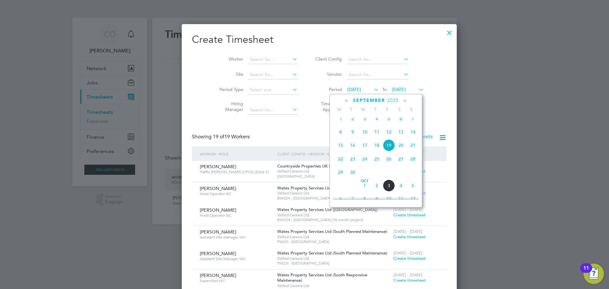
click at [341, 177] on span "29" at bounding box center [341, 172] width 12 height 12
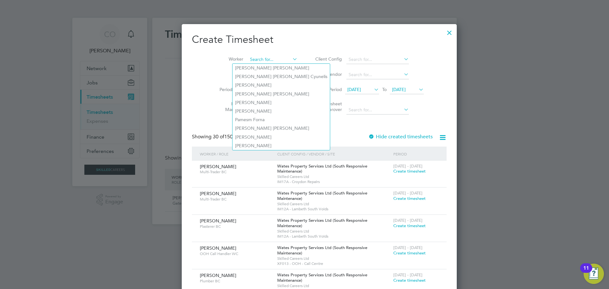
click at [250, 58] on input at bounding box center [273, 59] width 50 height 9
type input "FRA"
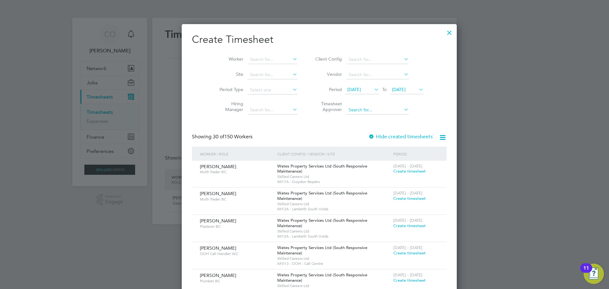
click at [356, 106] on input at bounding box center [378, 110] width 63 height 9
type input "JAMIE"
click at [444, 30] on div at bounding box center [449, 30] width 11 height 11
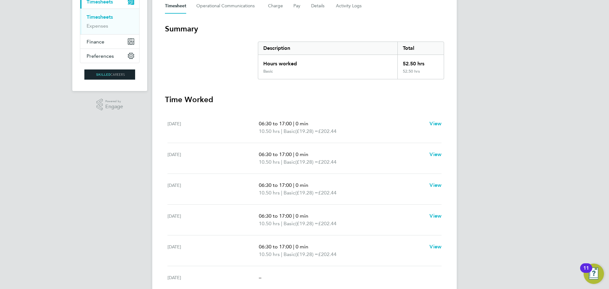
scroll to position [90, 0]
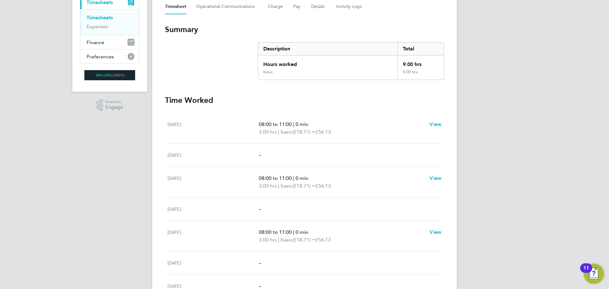
scroll to position [95, 0]
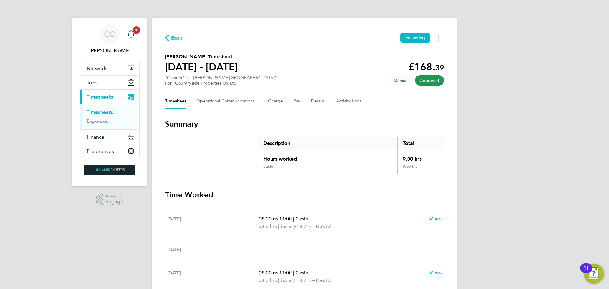
click at [107, 112] on link "Timesheets" at bounding box center [100, 112] width 26 height 6
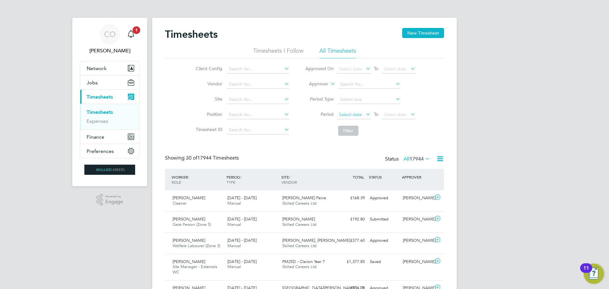
click at [360, 116] on span "Select date" at bounding box center [350, 115] width 23 height 6
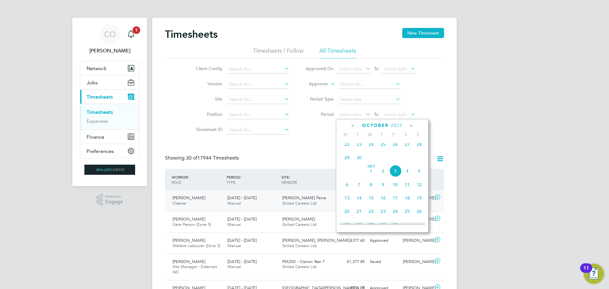
click at [253, 196] on span "[DATE] - [DATE]" at bounding box center [242, 197] width 29 height 5
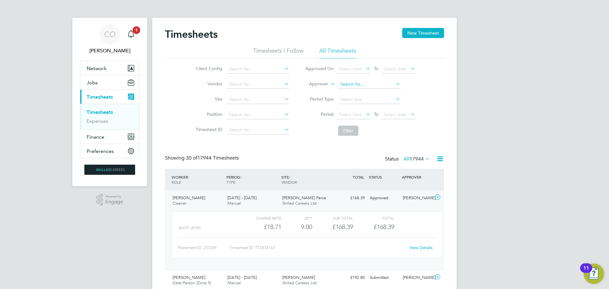
click at [347, 85] on input at bounding box center [369, 84] width 63 height 9
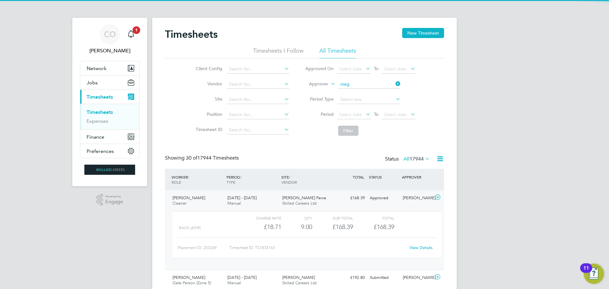
click at [354, 98] on li "Meg an Keeling" at bounding box center [369, 101] width 63 height 9
type input "[PERSON_NAME]"
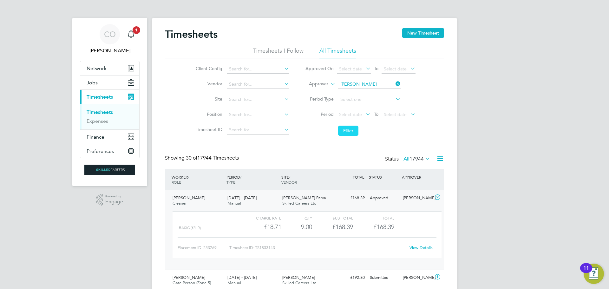
click at [350, 131] on button "Filter" at bounding box center [348, 131] width 20 height 10
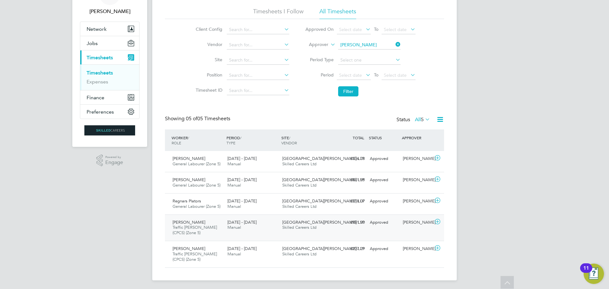
scroll to position [41, 0]
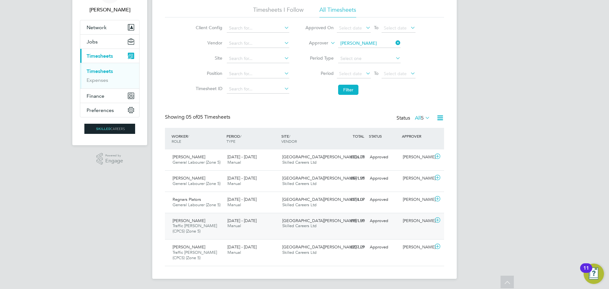
click at [215, 232] on div "James Nunney Traffic Marshall (CPCS) (Zone 5) 22 - 28 Sep 2025" at bounding box center [197, 226] width 55 height 21
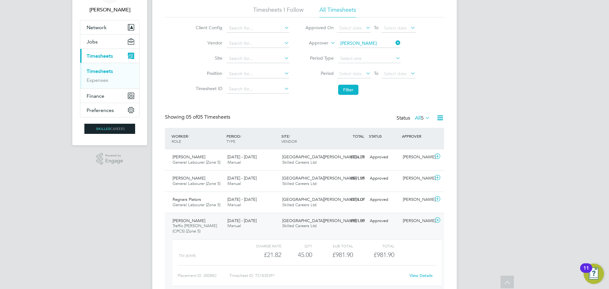
scroll to position [99, 0]
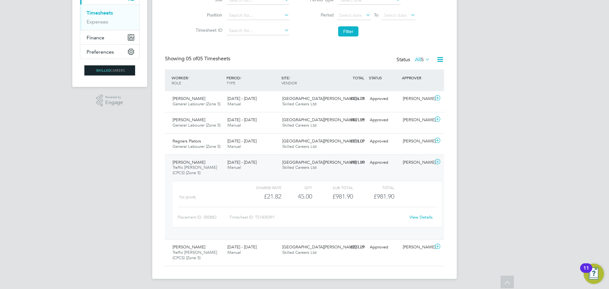
click at [424, 217] on link "View Details" at bounding box center [421, 217] width 23 height 5
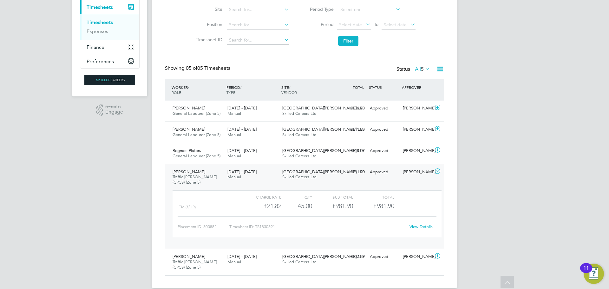
click at [425, 227] on link "View Details" at bounding box center [421, 226] width 23 height 5
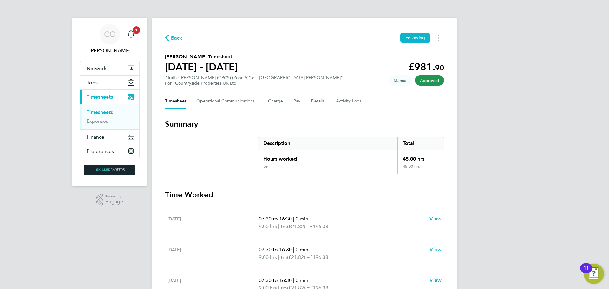
click at [177, 38] on span "Back" at bounding box center [177, 38] width 12 height 8
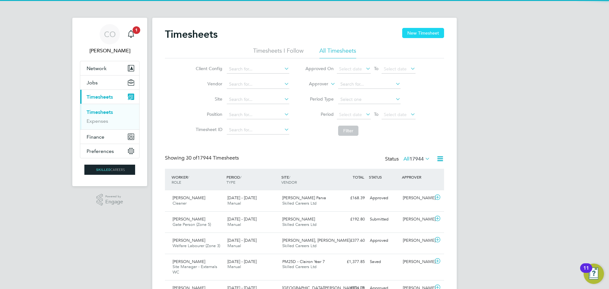
click at [425, 32] on button "New Timesheet" at bounding box center [423, 33] width 42 height 10
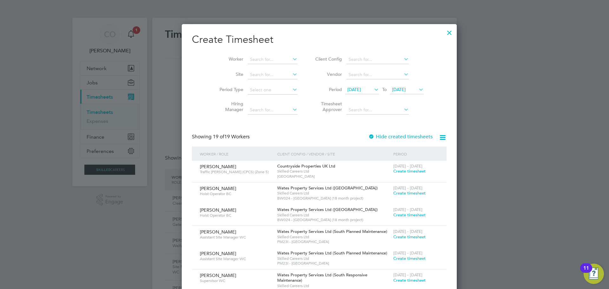
click at [353, 92] on span "[DATE]" at bounding box center [362, 90] width 34 height 9
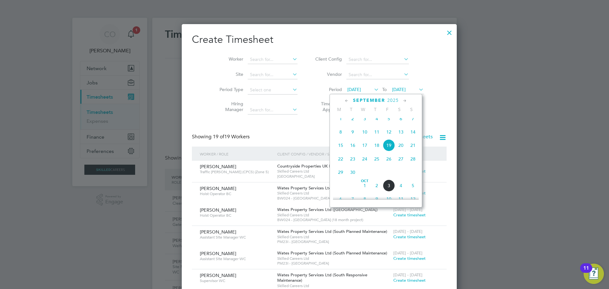
click at [341, 178] on span "29" at bounding box center [341, 172] width 12 height 12
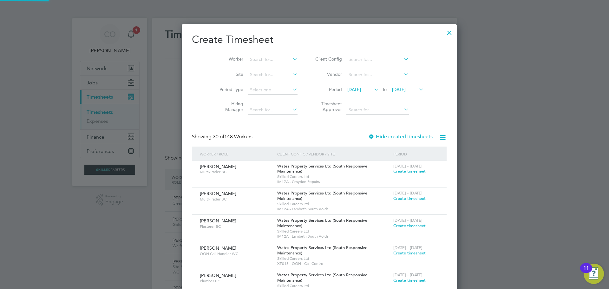
click at [392, 90] on span "29 Sep 2025" at bounding box center [399, 90] width 14 height 6
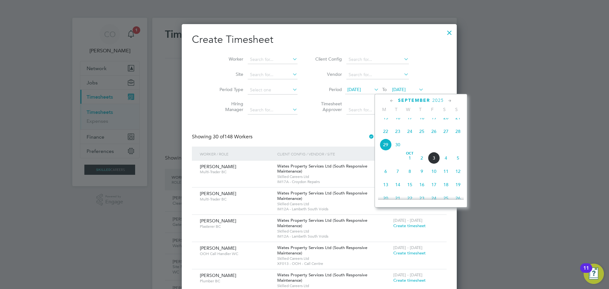
click at [456, 162] on span "5" at bounding box center [458, 158] width 12 height 12
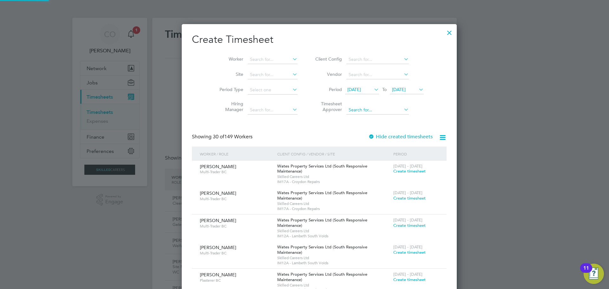
click at [357, 110] on input at bounding box center [378, 110] width 63 height 9
click at [262, 60] on input at bounding box center [273, 59] width 50 height 9
click at [262, 67] on li "James Nun ney" at bounding box center [262, 68] width 59 height 9
type input "[PERSON_NAME]"
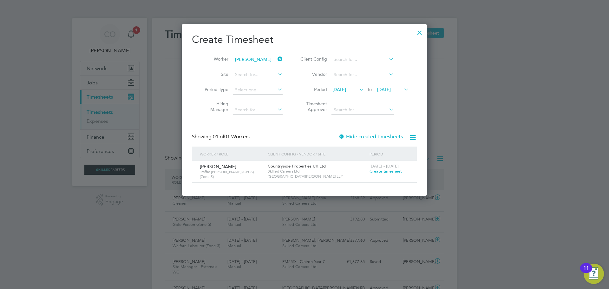
click at [386, 171] on span "Create timesheet" at bounding box center [386, 171] width 32 height 5
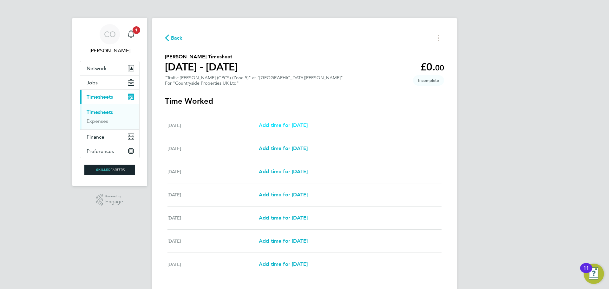
click at [291, 125] on span "Add time for [DATE]" at bounding box center [283, 125] width 49 height 6
select select "30"
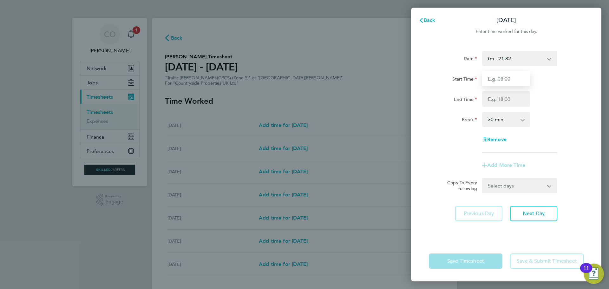
click at [499, 79] on input "Start Time" at bounding box center [506, 78] width 48 height 15
type input "07:30"
click at [499, 99] on input "End Time" at bounding box center [506, 98] width 48 height 15
type input "16:30"
click at [533, 230] on div "Rate tm - 21.82 Start Time 07:30 End Time 16:30 Break 0 min 15 min 30 min 45 mi…" at bounding box center [506, 142] width 190 height 198
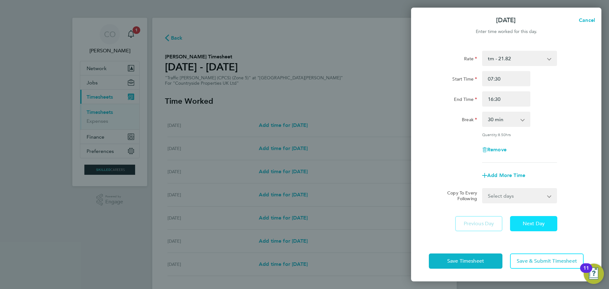
click at [532, 223] on span "Next Day" at bounding box center [534, 224] width 22 height 6
select select "30"
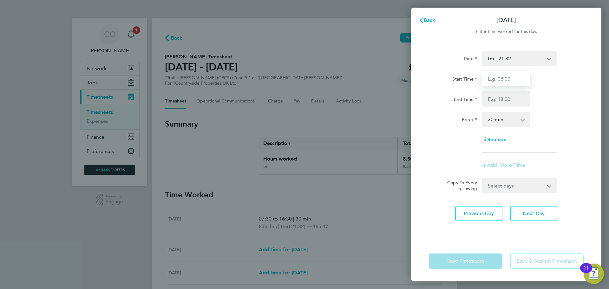
click at [503, 76] on input "Start Time" at bounding box center [506, 78] width 48 height 15
type input "07:30"
click at [499, 98] on input "End Time" at bounding box center [506, 98] width 48 height 15
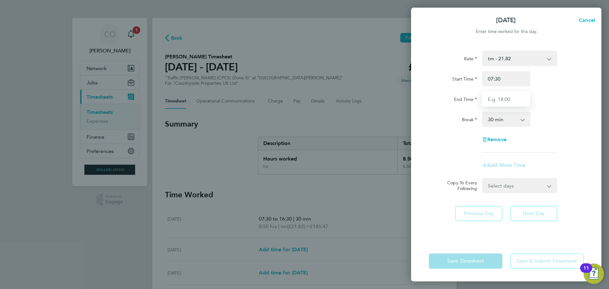
type input "16:30"
click at [563, 227] on div "Rate tm - 21.82 Start Time 07:30 End Time 16:30 Break 0 min 15 min 30 min 45 mi…" at bounding box center [506, 142] width 190 height 198
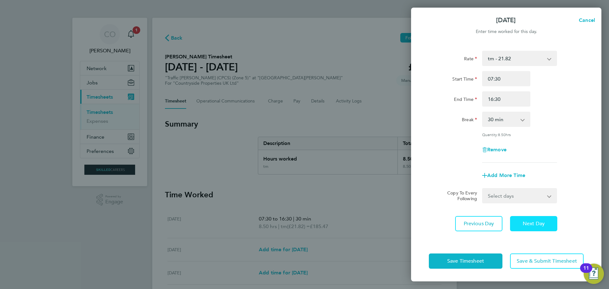
click at [539, 223] on span "Next Day" at bounding box center [534, 224] width 22 height 6
select select "30"
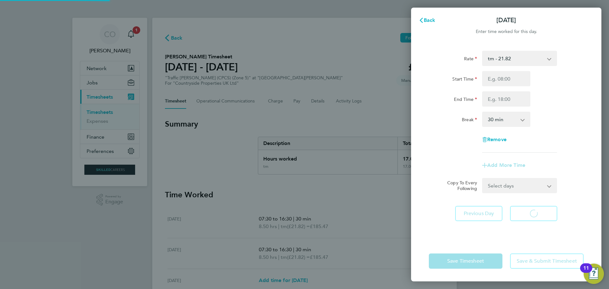
select select "30"
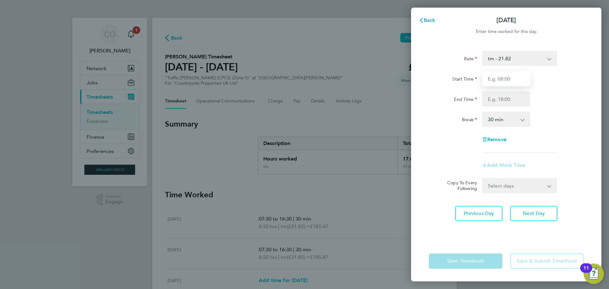
click at [494, 83] on input "Start Time" at bounding box center [506, 78] width 48 height 15
type input "07:30"
click at [495, 99] on input "End Time" at bounding box center [506, 98] width 48 height 15
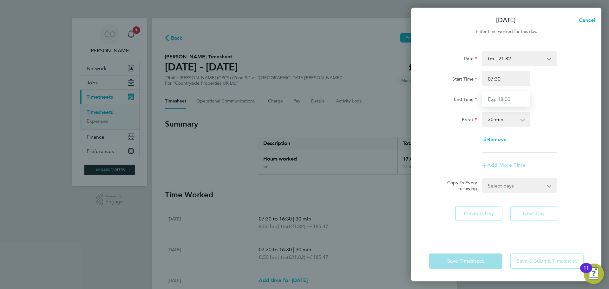
type input "16:30"
click at [536, 226] on div "Rate tm - 21.82 Start Time 07:30 End Time 16:30 Break 0 min 15 min 30 min 45 mi…" at bounding box center [506, 142] width 190 height 198
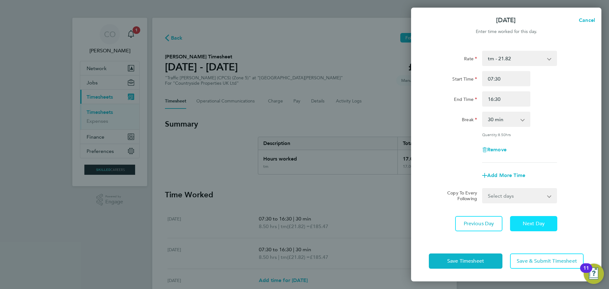
click at [533, 218] on button "Next Day" at bounding box center [533, 223] width 47 height 15
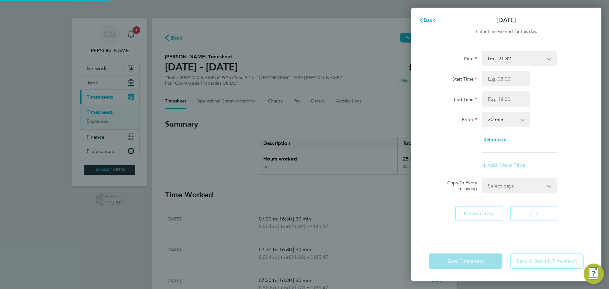
select select "30"
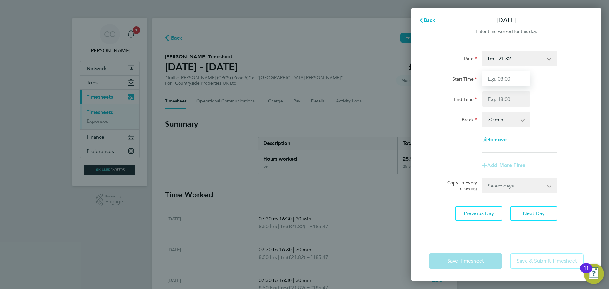
click at [497, 78] on input "Start Time" at bounding box center [506, 78] width 48 height 15
type input "07:30"
click at [496, 101] on input "End Time" at bounding box center [506, 98] width 48 height 15
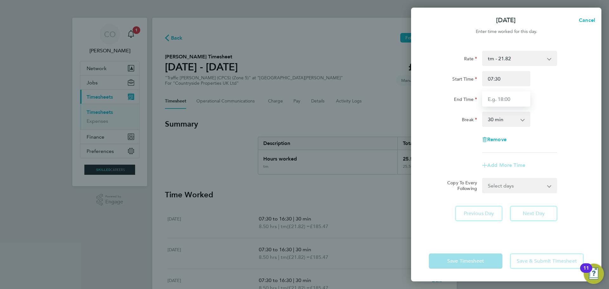
type input "16:30"
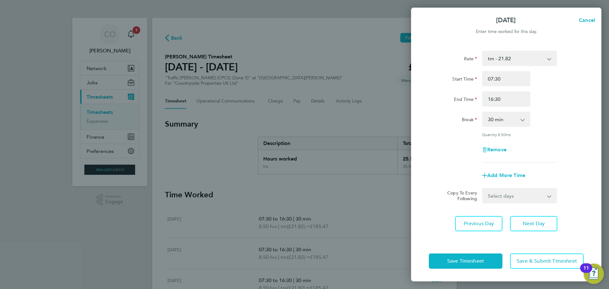
click at [534, 242] on div "Save Timesheet Save & Submit Timesheet" at bounding box center [506, 261] width 190 height 41
click at [534, 222] on span "Next Day" at bounding box center [534, 224] width 22 height 6
select select "30"
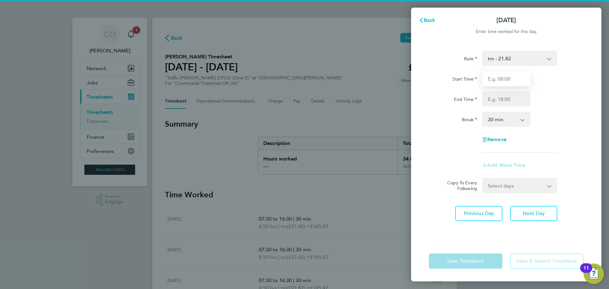
click at [497, 85] on input "Start Time" at bounding box center [506, 78] width 48 height 15
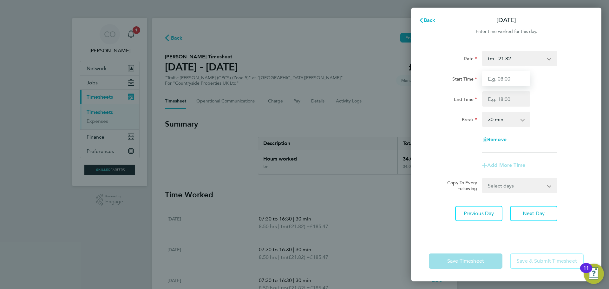
type input "07:30"
click at [497, 98] on input "End Time" at bounding box center [506, 98] width 48 height 15
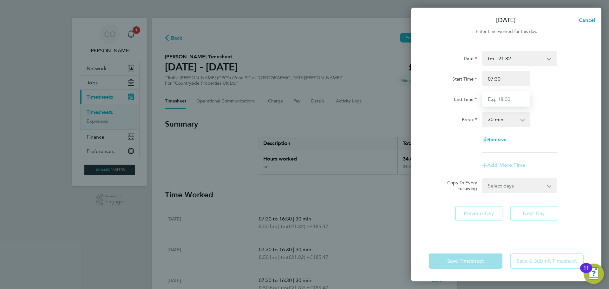
type input "16:30"
click at [536, 236] on div "Rate tm - 21.82 Start Time 07:30 End Time 16:30 Break 0 min 15 min 30 min 45 mi…" at bounding box center [506, 142] width 190 height 198
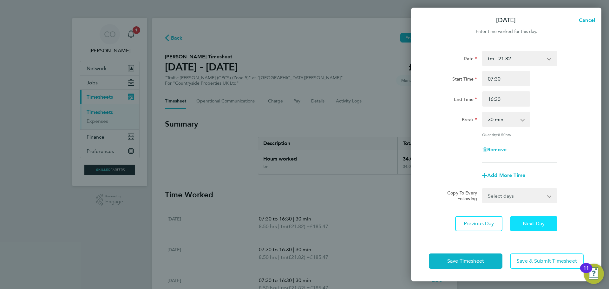
click at [535, 226] on span "Next Day" at bounding box center [534, 224] width 22 height 6
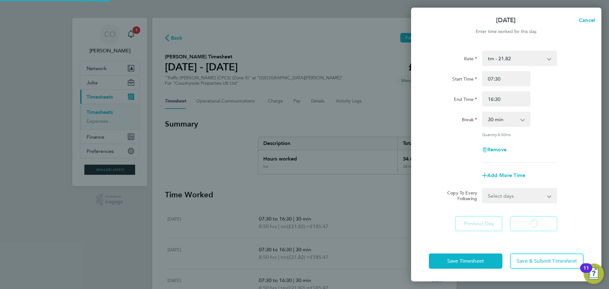
select select "30"
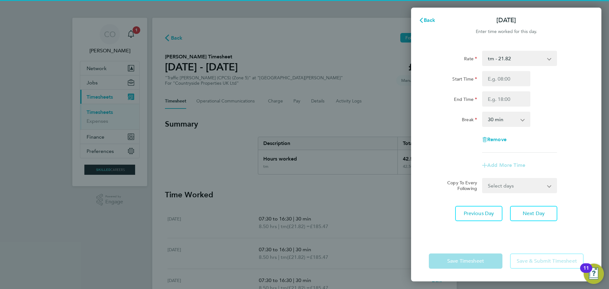
click at [450, 262] on app-form-button "Save Timesheet" at bounding box center [467, 261] width 77 height 15
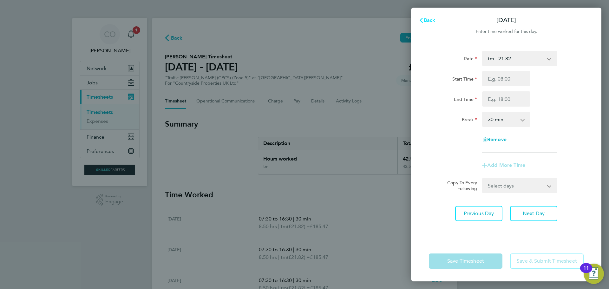
click at [425, 20] on span "Back" at bounding box center [430, 20] width 12 height 6
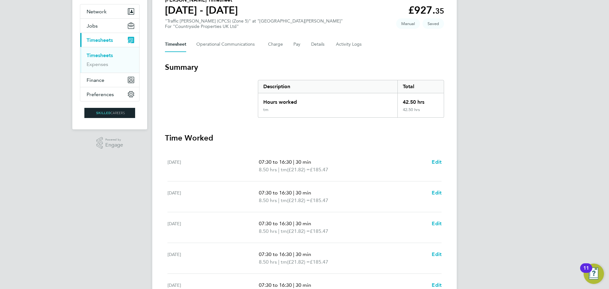
scroll to position [63, 0]
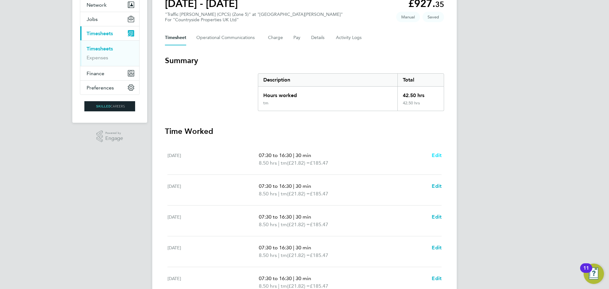
click at [438, 156] on span "Edit" at bounding box center [437, 155] width 10 height 6
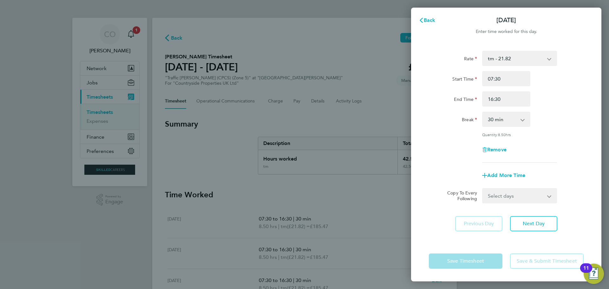
click at [519, 119] on select "0 min 15 min 30 min 45 min 60 min 75 min 90 min" at bounding box center [502, 119] width 39 height 14
select select "0"
click at [483, 112] on select "0 min 15 min 30 min 45 min 60 min 75 min 90 min" at bounding box center [502, 119] width 39 height 14
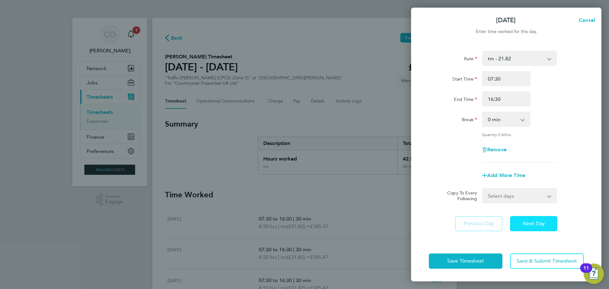
click at [535, 223] on span "Next Day" at bounding box center [534, 224] width 22 height 6
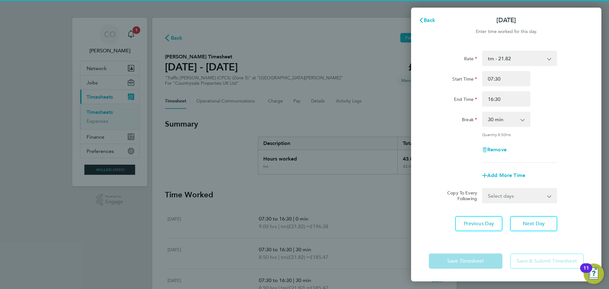
click at [525, 118] on app-icon-cross-button at bounding box center [526, 119] width 8 height 14
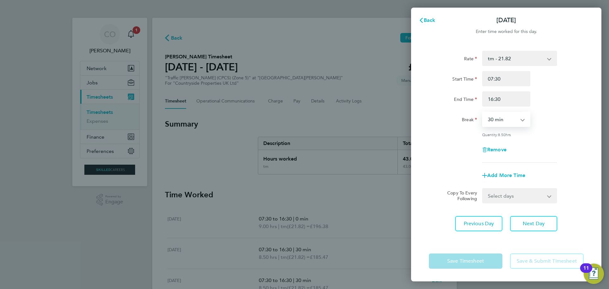
click at [514, 118] on select "0 min 15 min 30 min 45 min 60 min 75 min 90 min" at bounding box center [502, 119] width 39 height 14
select select "0"
click at [483, 112] on select "0 min 15 min 30 min 45 min 60 min 75 min 90 min" at bounding box center [502, 119] width 39 height 14
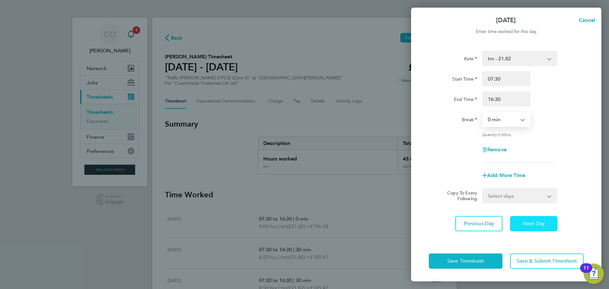
click at [530, 222] on span "Next Day" at bounding box center [534, 224] width 22 height 6
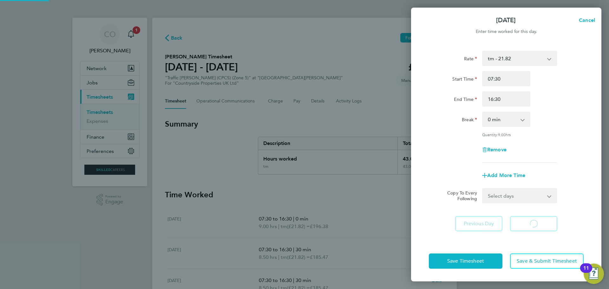
select select "30"
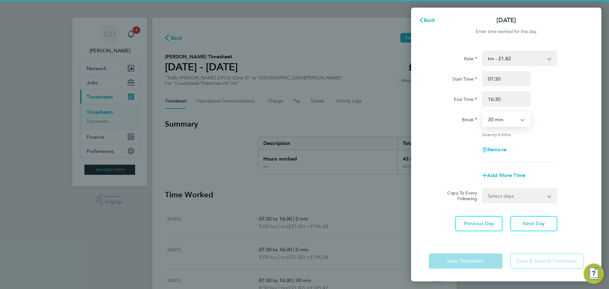
click at [521, 119] on select "0 min 15 min 30 min 45 min 60 min 75 min 90 min" at bounding box center [502, 119] width 39 height 14
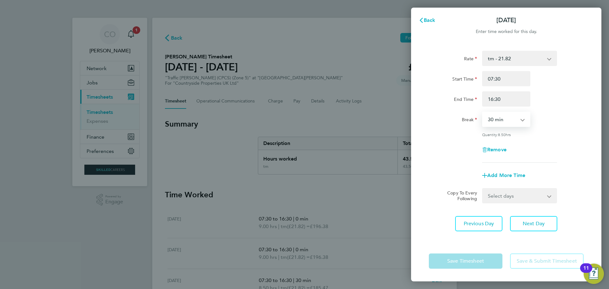
select select "0"
click at [483, 112] on select "0 min 15 min 30 min 45 min 60 min 75 min 90 min" at bounding box center [502, 119] width 39 height 14
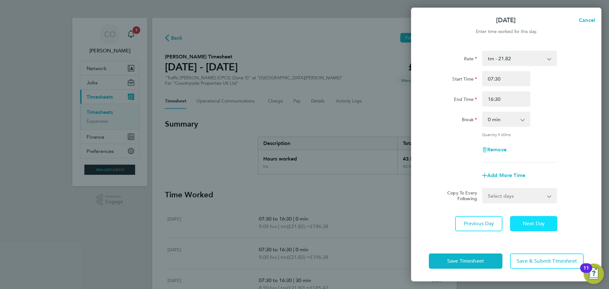
click at [534, 221] on span "Next Day" at bounding box center [534, 224] width 22 height 6
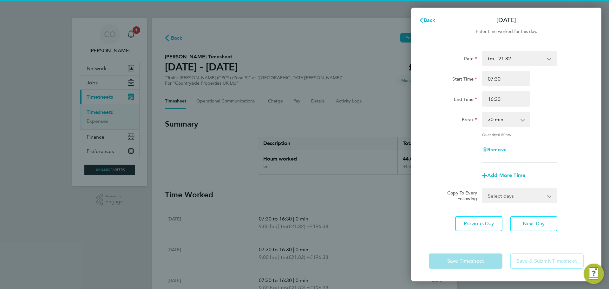
click at [523, 120] on app-icon-cross-button at bounding box center [526, 119] width 8 height 14
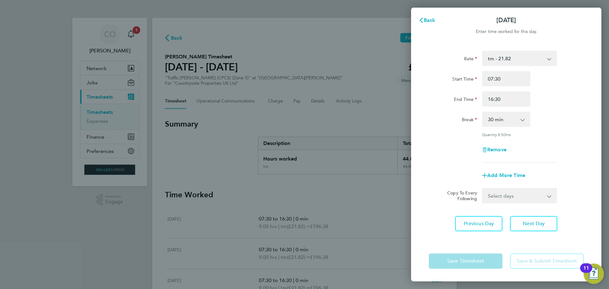
click at [523, 120] on app-icon-cross-button at bounding box center [526, 119] width 8 height 14
click at [507, 122] on select "0 min 15 min 30 min 45 min 60 min 75 min 90 min" at bounding box center [502, 119] width 39 height 14
select select "0"
click at [483, 112] on select "0 min 15 min 30 min 45 min 60 min 75 min 90 min" at bounding box center [502, 119] width 39 height 14
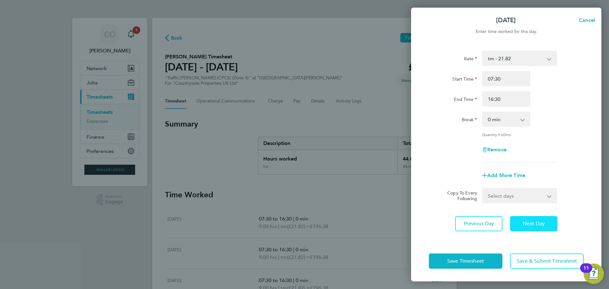
click at [540, 223] on span "Next Day" at bounding box center [534, 224] width 22 height 6
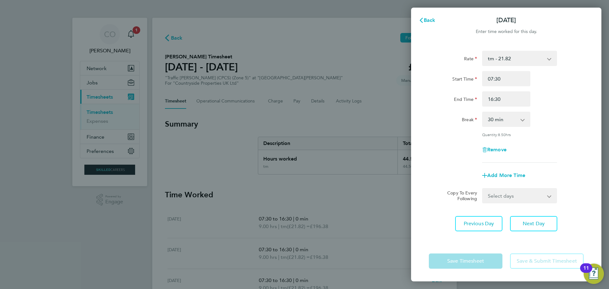
click at [503, 122] on select "0 min 15 min 30 min 45 min 60 min 75 min 90 min" at bounding box center [502, 119] width 39 height 14
select select "0"
click at [483, 112] on select "0 min 15 min 30 min 45 min 60 min 75 min 90 min" at bounding box center [502, 119] width 39 height 14
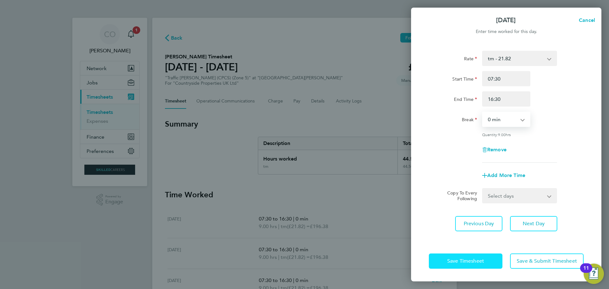
click at [457, 260] on span "Save Timesheet" at bounding box center [466, 261] width 37 height 6
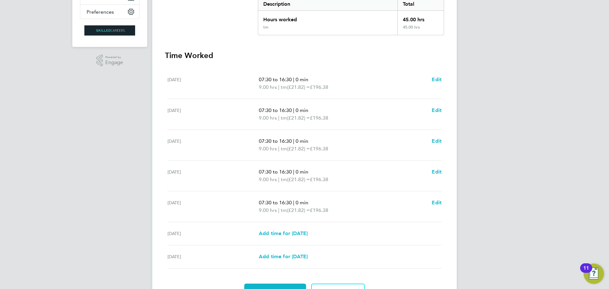
scroll to position [175, 0]
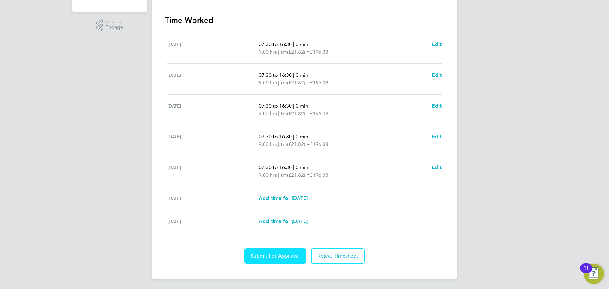
click at [279, 257] on span "Submit For Approval" at bounding box center [275, 256] width 49 height 6
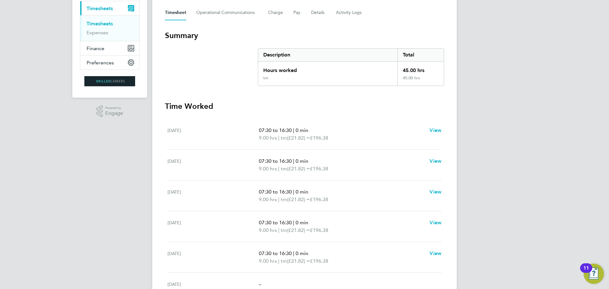
scroll to position [95, 0]
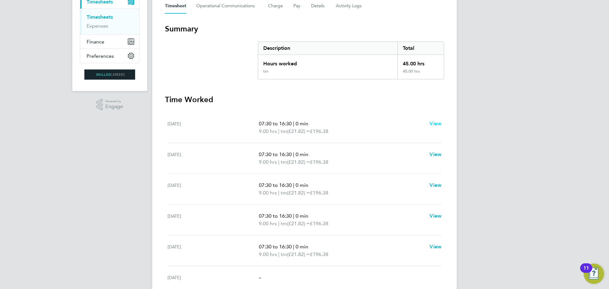
click at [434, 123] on span "View" at bounding box center [436, 124] width 12 height 6
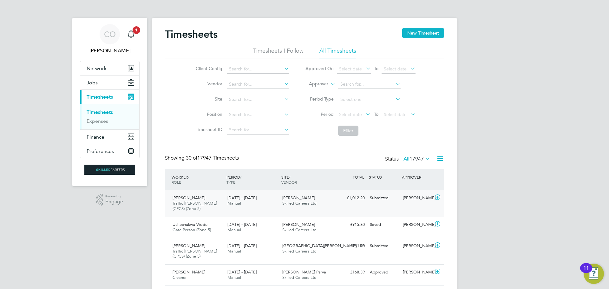
click at [277, 207] on div "[DATE] - [DATE] Manual" at bounding box center [252, 201] width 55 height 16
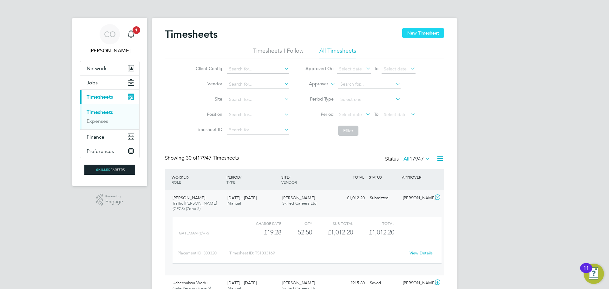
click at [416, 28] on button "New Timesheet" at bounding box center [423, 33] width 42 height 10
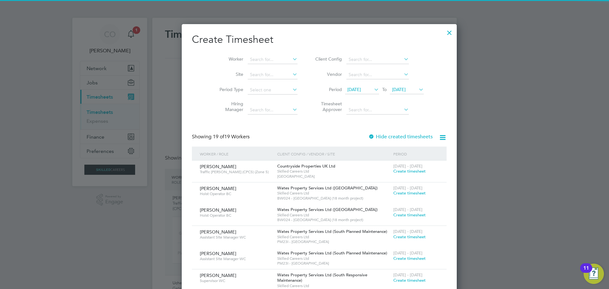
click at [345, 86] on span "[DATE]" at bounding box center [362, 90] width 34 height 9
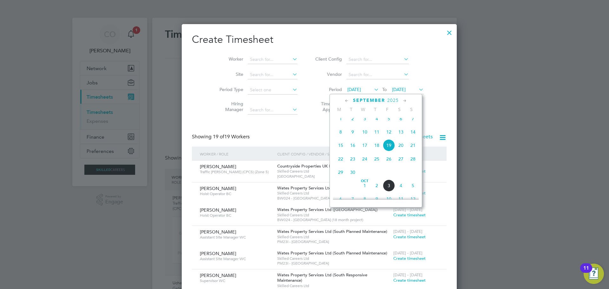
click at [338, 178] on span "29" at bounding box center [341, 172] width 12 height 12
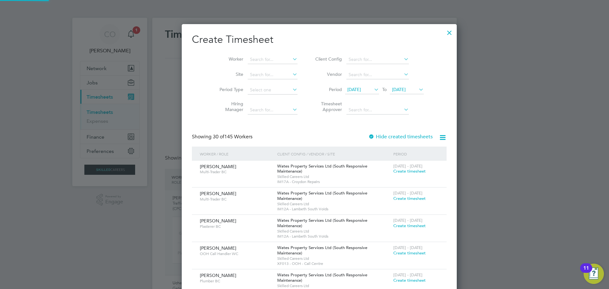
click at [394, 92] on span "[DATE]" at bounding box center [399, 90] width 14 height 6
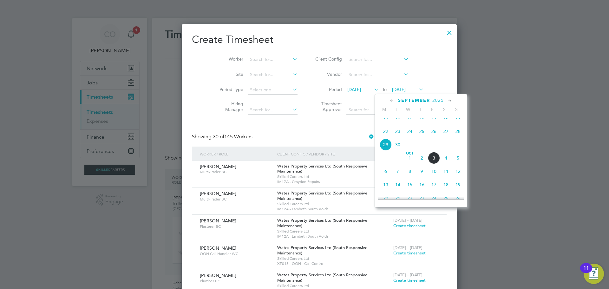
click at [459, 152] on div "[DATE] 2 3 4 5 6 7 8 9 10 11 12 13 14 15 16 17 18 19 20 21 22 23 24 25 26 27 28…" at bounding box center [425, 118] width 94 height 67
click at [458, 163] on span "5" at bounding box center [458, 158] width 12 height 12
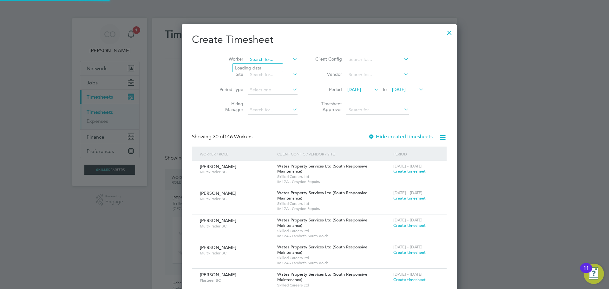
click at [249, 59] on input at bounding box center [273, 59] width 50 height 9
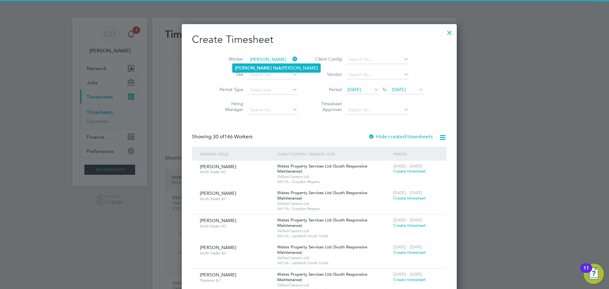
click at [273, 67] on b "Hak" at bounding box center [277, 67] width 8 height 5
type input "[PERSON_NAME]"
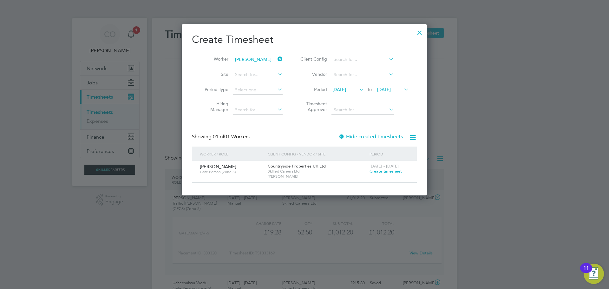
click at [389, 172] on span "Create timesheet" at bounding box center [386, 171] width 32 height 5
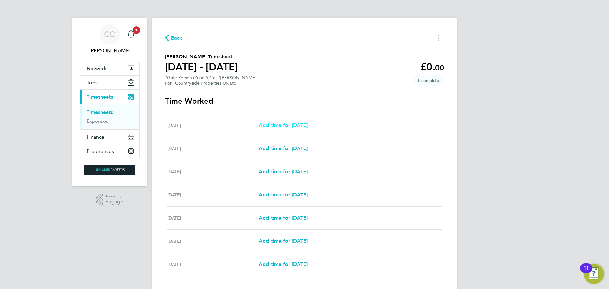
click at [278, 124] on span "Add time for [DATE]" at bounding box center [283, 125] width 49 height 6
select select "30"
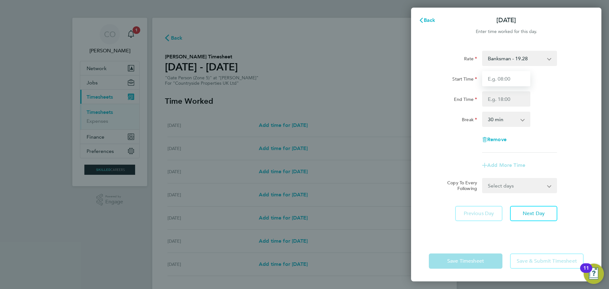
click at [500, 82] on input "Start Time" at bounding box center [506, 78] width 48 height 15
type input "06:30"
click at [502, 101] on input "End Time" at bounding box center [506, 98] width 48 height 15
type input "16:30"
click at [529, 228] on div "[PERSON_NAME] - 19.28 Start Time 06:30 End Time 16:30 Break 0 min 15 min 30 min…" at bounding box center [506, 142] width 190 height 198
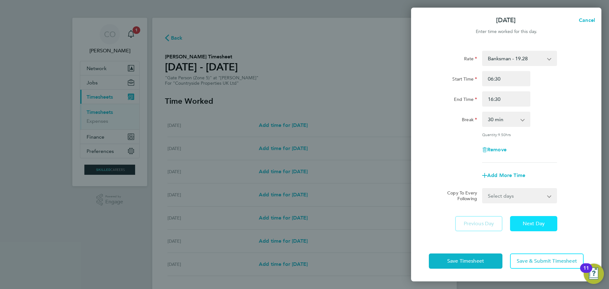
click at [531, 222] on span "Next Day" at bounding box center [534, 224] width 22 height 6
select select "30"
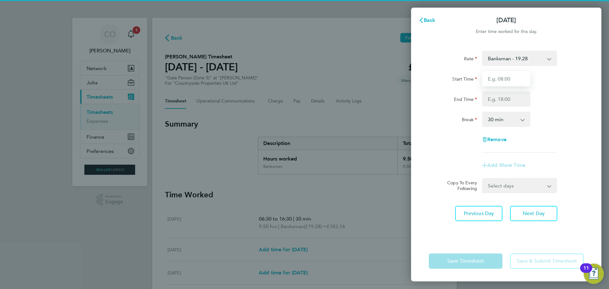
click at [509, 74] on input "Start Time" at bounding box center [506, 78] width 48 height 15
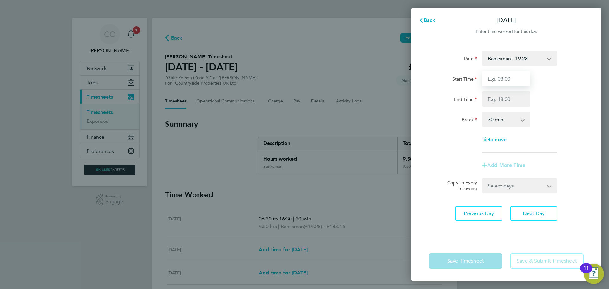
type input "06:30"
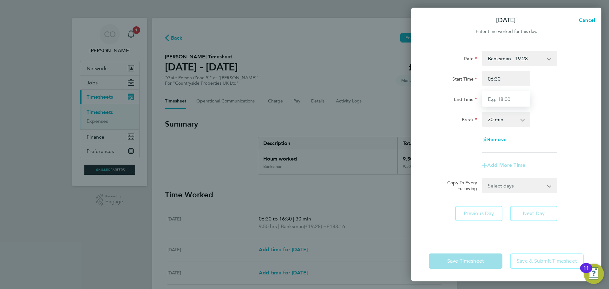
click at [498, 99] on input "End Time" at bounding box center [506, 98] width 48 height 15
type input "16:30"
click at [561, 155] on app-timesheet-line-form-group "[PERSON_NAME] - 19.28 Start Time 06:30 End Time 16:30 Break 0 min 15 min 30 min…" at bounding box center [506, 112] width 155 height 122
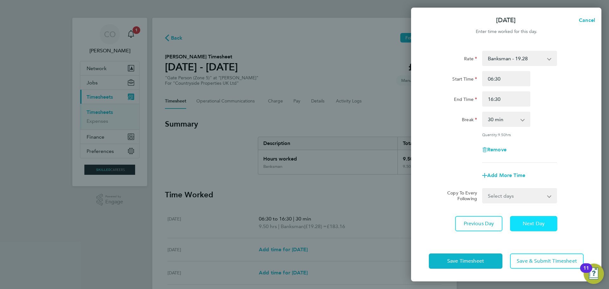
click at [534, 222] on span "Next Day" at bounding box center [534, 224] width 22 height 6
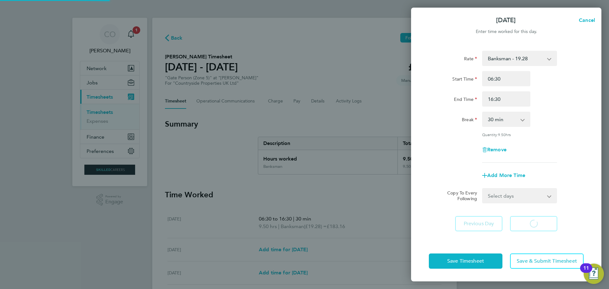
select select "30"
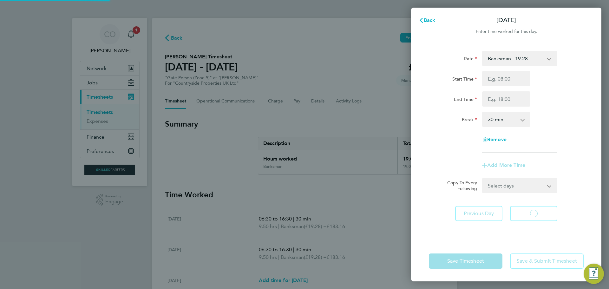
select select "30"
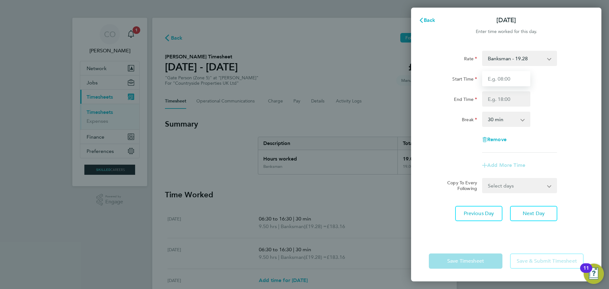
click at [500, 81] on input "Start Time" at bounding box center [506, 78] width 48 height 15
click at [506, 80] on input "Start Time" at bounding box center [506, 78] width 48 height 15
type input "06:30"
click at [498, 103] on input "End Time" at bounding box center [506, 98] width 48 height 15
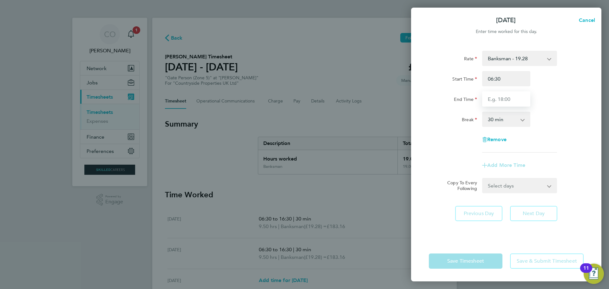
type input "16:30"
click at [552, 145] on div "Remove" at bounding box center [507, 139] width 160 height 15
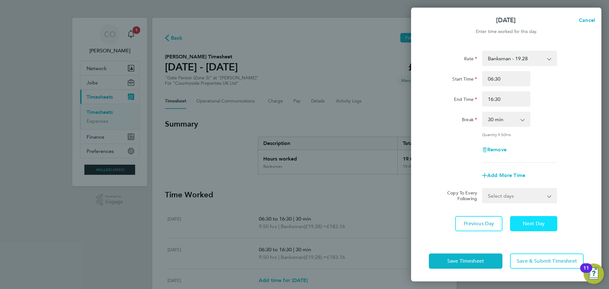
click at [535, 223] on span "Next Day" at bounding box center [534, 224] width 22 height 6
select select "30"
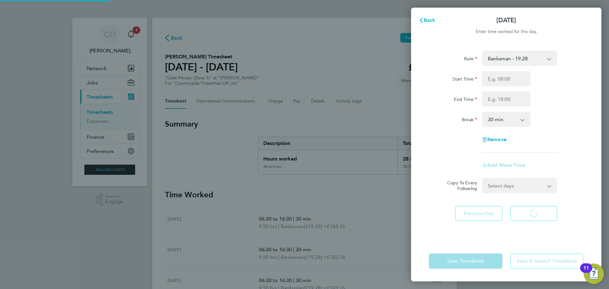
select select "30"
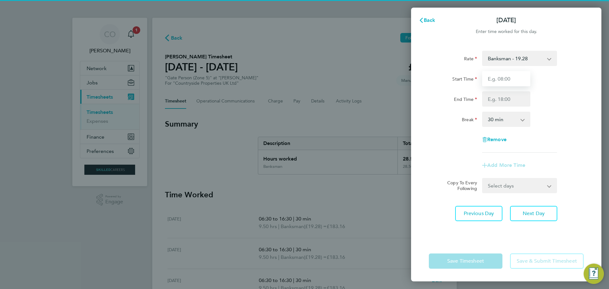
click at [506, 79] on input "Start Time" at bounding box center [506, 78] width 48 height 15
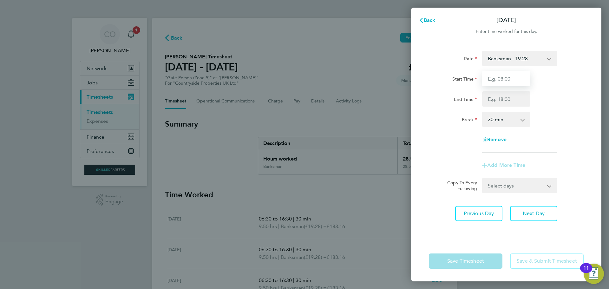
type input "06:30"
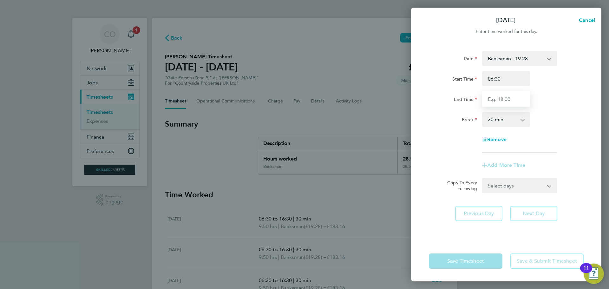
click at [503, 99] on input "End Time" at bounding box center [506, 98] width 48 height 15
type input "16:30"
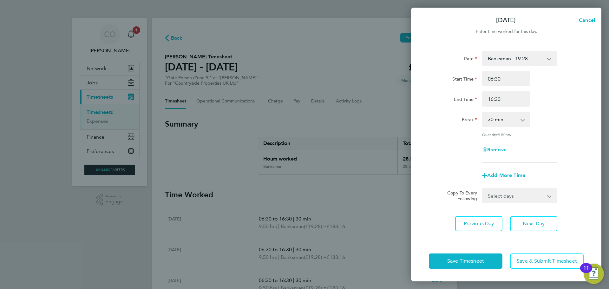
click at [570, 211] on div "[PERSON_NAME] - 19.28 Start Time 06:30 End Time 16:30 Break 0 min 15 min 30 min…" at bounding box center [506, 142] width 190 height 198
click at [528, 225] on span "Next Day" at bounding box center [534, 224] width 22 height 6
select select "30"
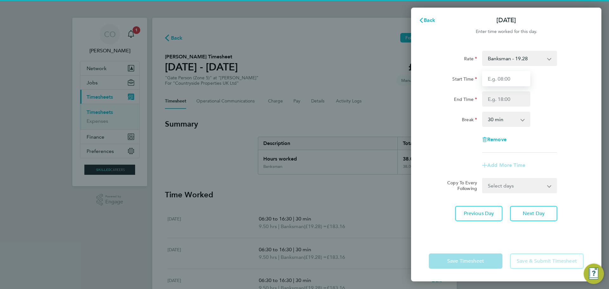
click at [498, 82] on input "Start Time" at bounding box center [506, 78] width 48 height 15
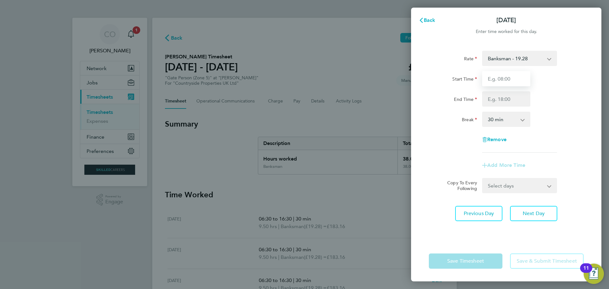
type input "06:30"
click at [499, 101] on input "End Time" at bounding box center [506, 98] width 48 height 15
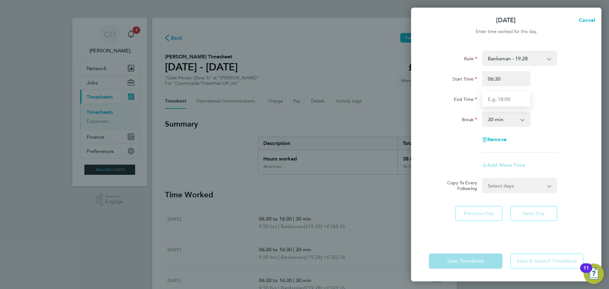
type input "16:30"
click at [531, 229] on div "[PERSON_NAME] - 19.28 Start Time 06:30 End Time 16:30 Break 0 min 15 min 30 min…" at bounding box center [506, 142] width 190 height 198
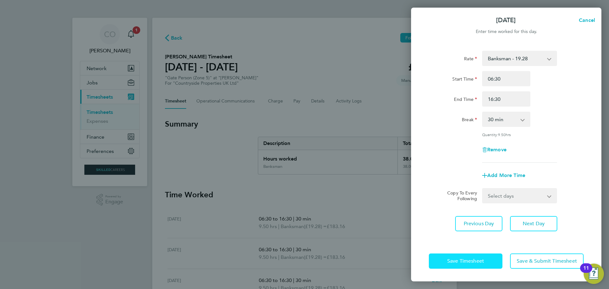
click at [479, 258] on span "Save Timesheet" at bounding box center [466, 261] width 37 height 6
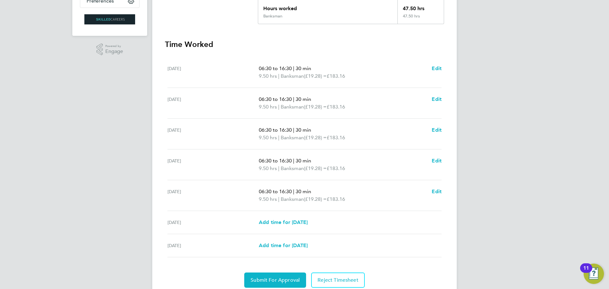
scroll to position [175, 0]
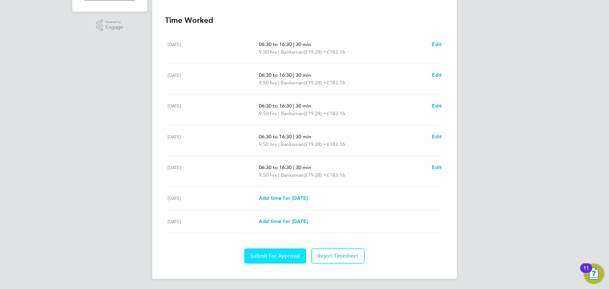
click at [261, 258] on span "Submit For Approval" at bounding box center [275, 256] width 49 height 6
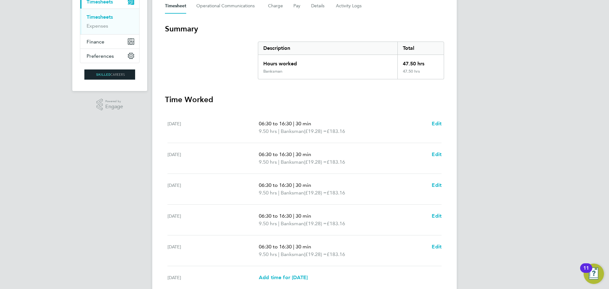
scroll to position [0, 0]
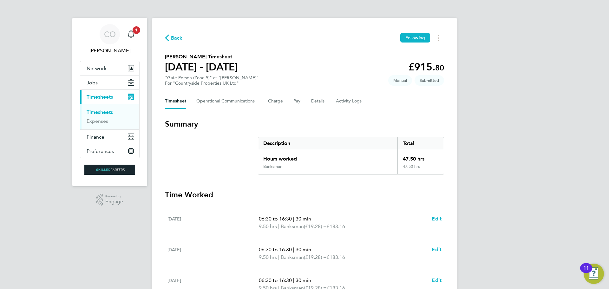
click at [100, 109] on link "Timesheets" at bounding box center [100, 112] width 26 height 6
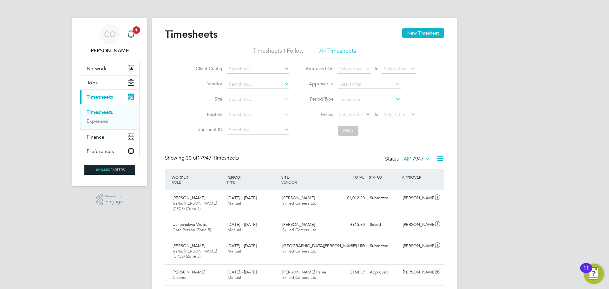
scroll to position [21, 55]
